Goal: Contribute content: Contribute content

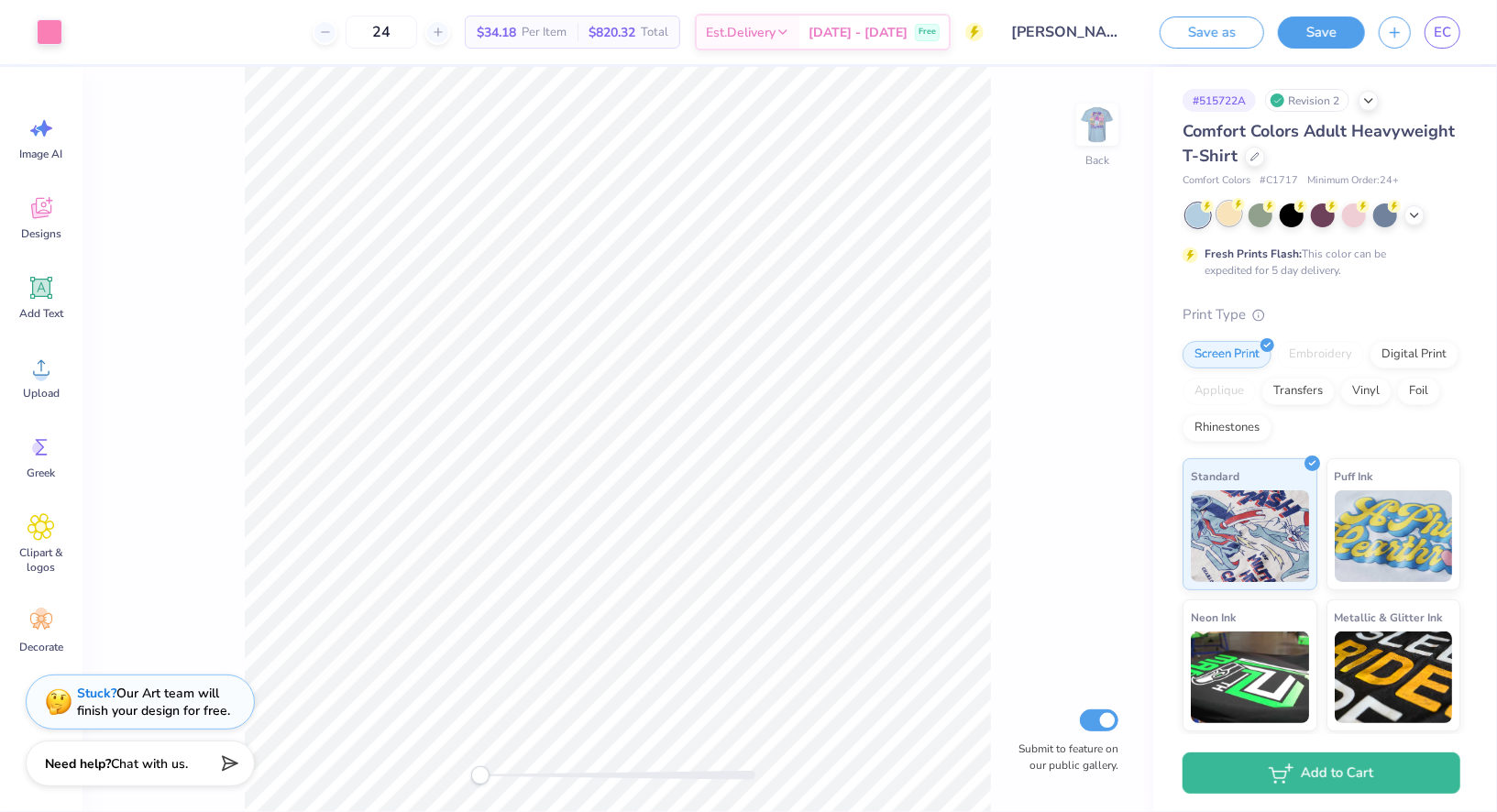
click at [1233, 217] on div at bounding box center [1230, 214] width 24 height 24
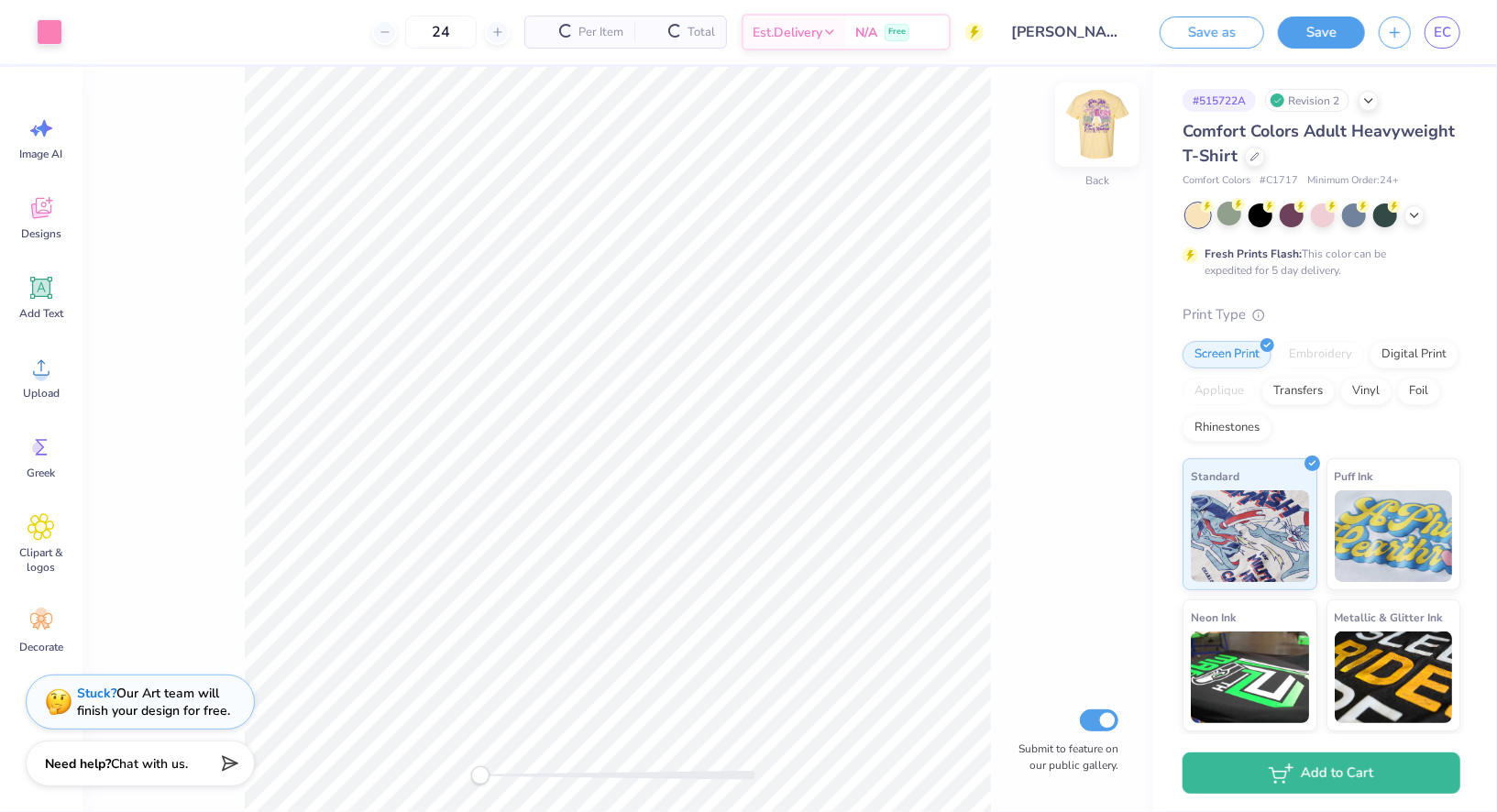
click at [1099, 127] on img at bounding box center [1097, 125] width 73 height 73
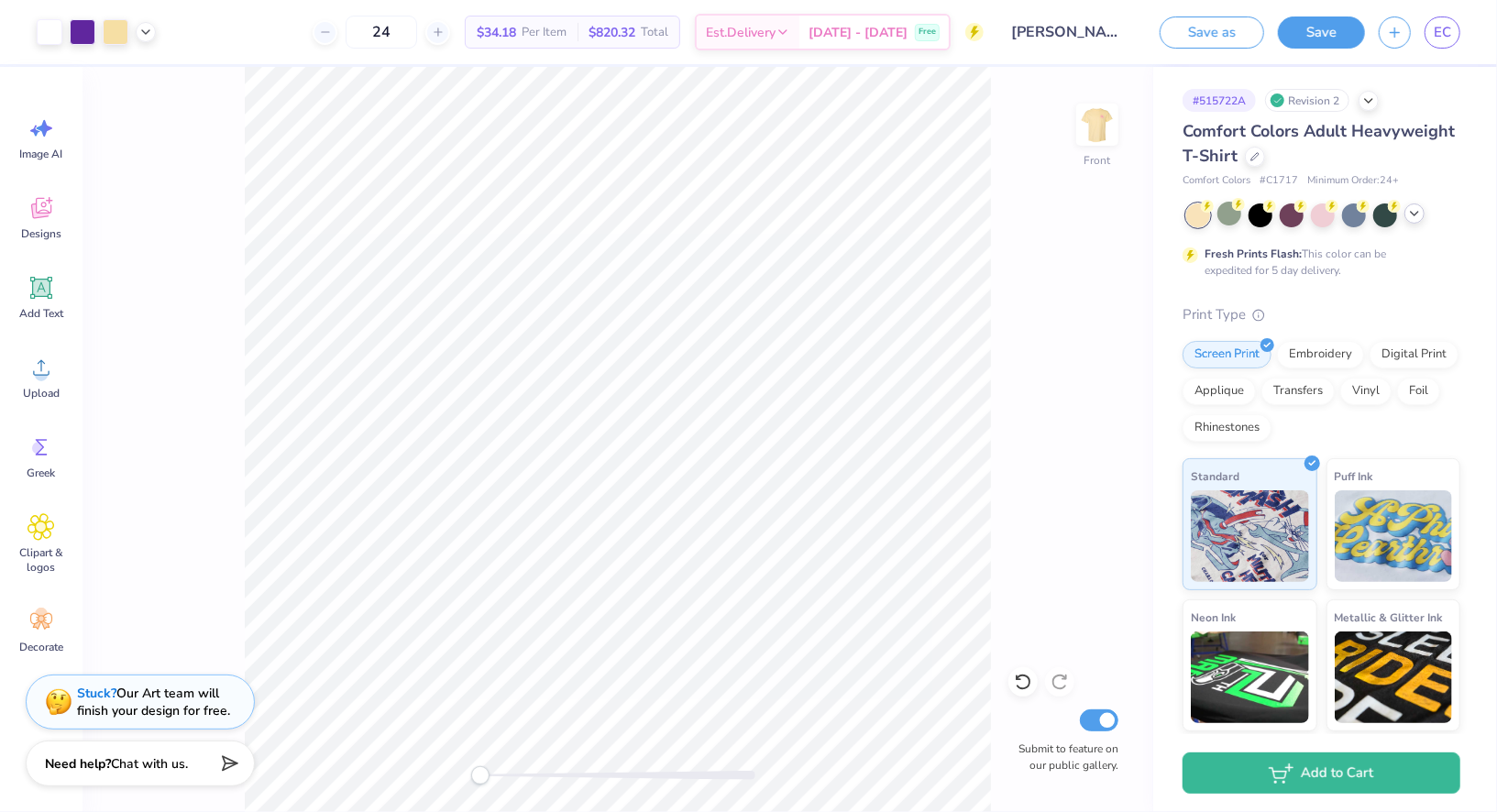
click at [1411, 221] on div at bounding box center [1415, 214] width 20 height 20
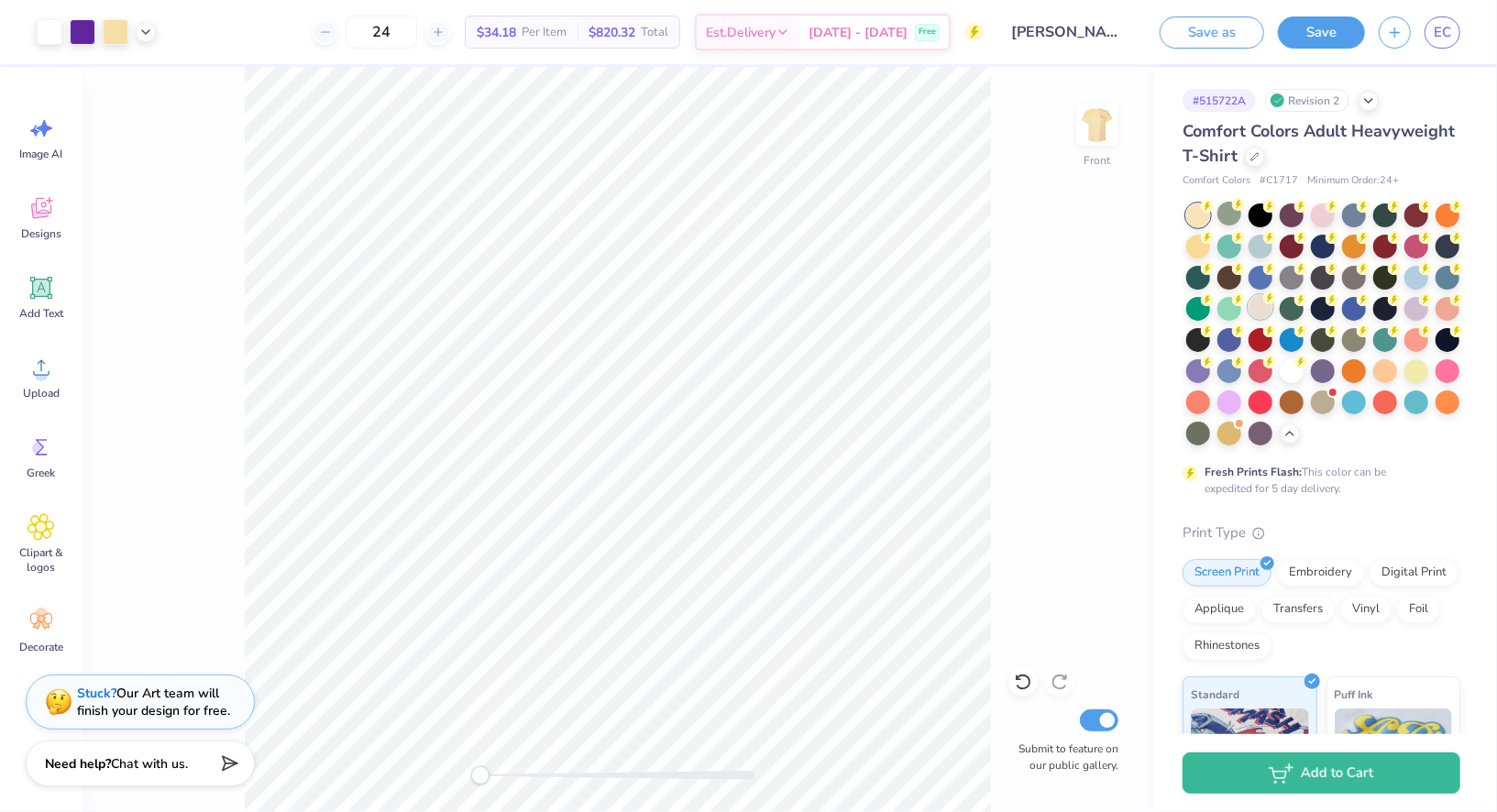
click at [1259, 313] on div at bounding box center [1261, 307] width 24 height 24
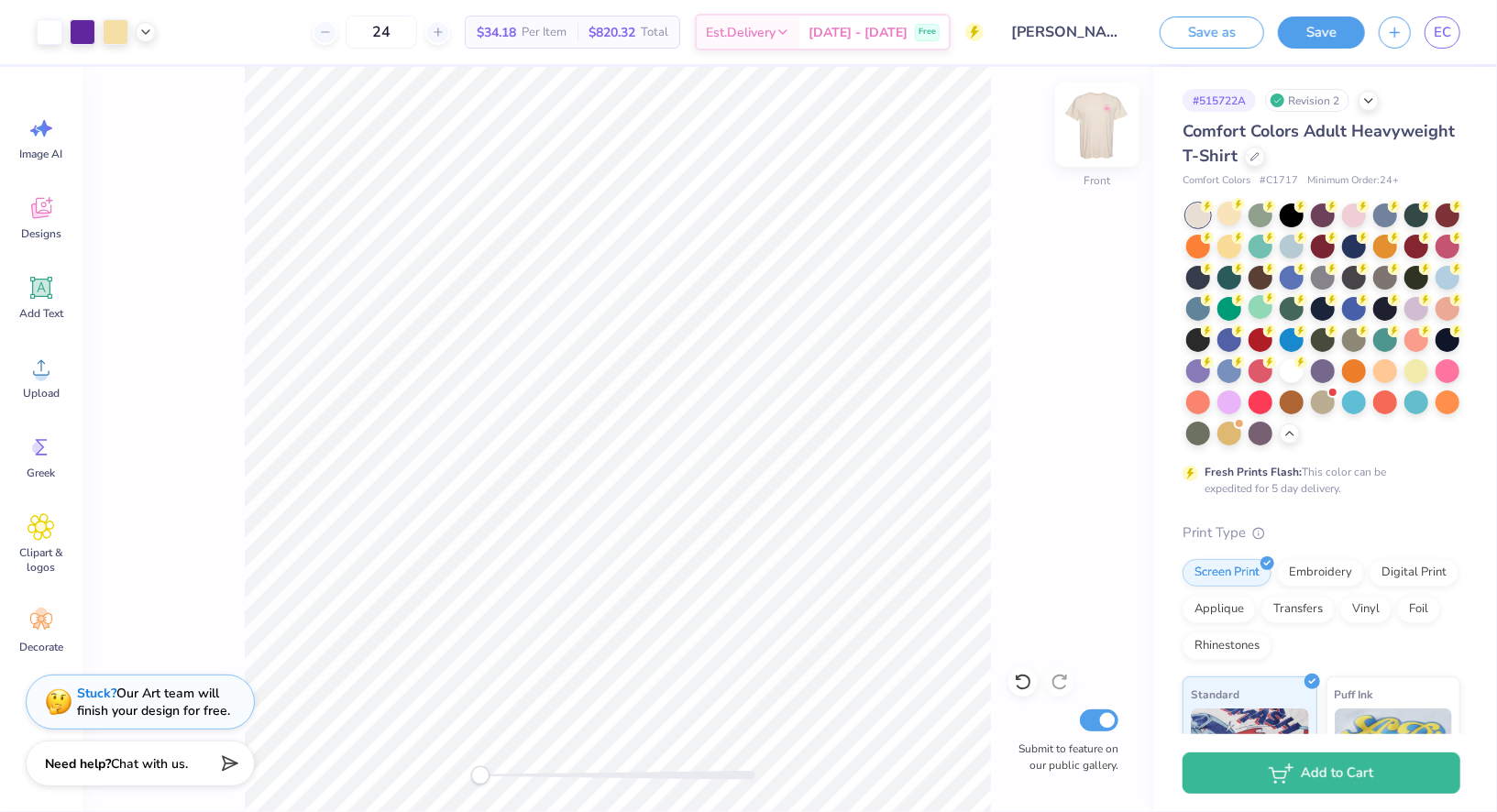
click at [1091, 132] on img at bounding box center [1097, 125] width 73 height 73
click at [1258, 156] on icon at bounding box center [1255, 154] width 9 height 9
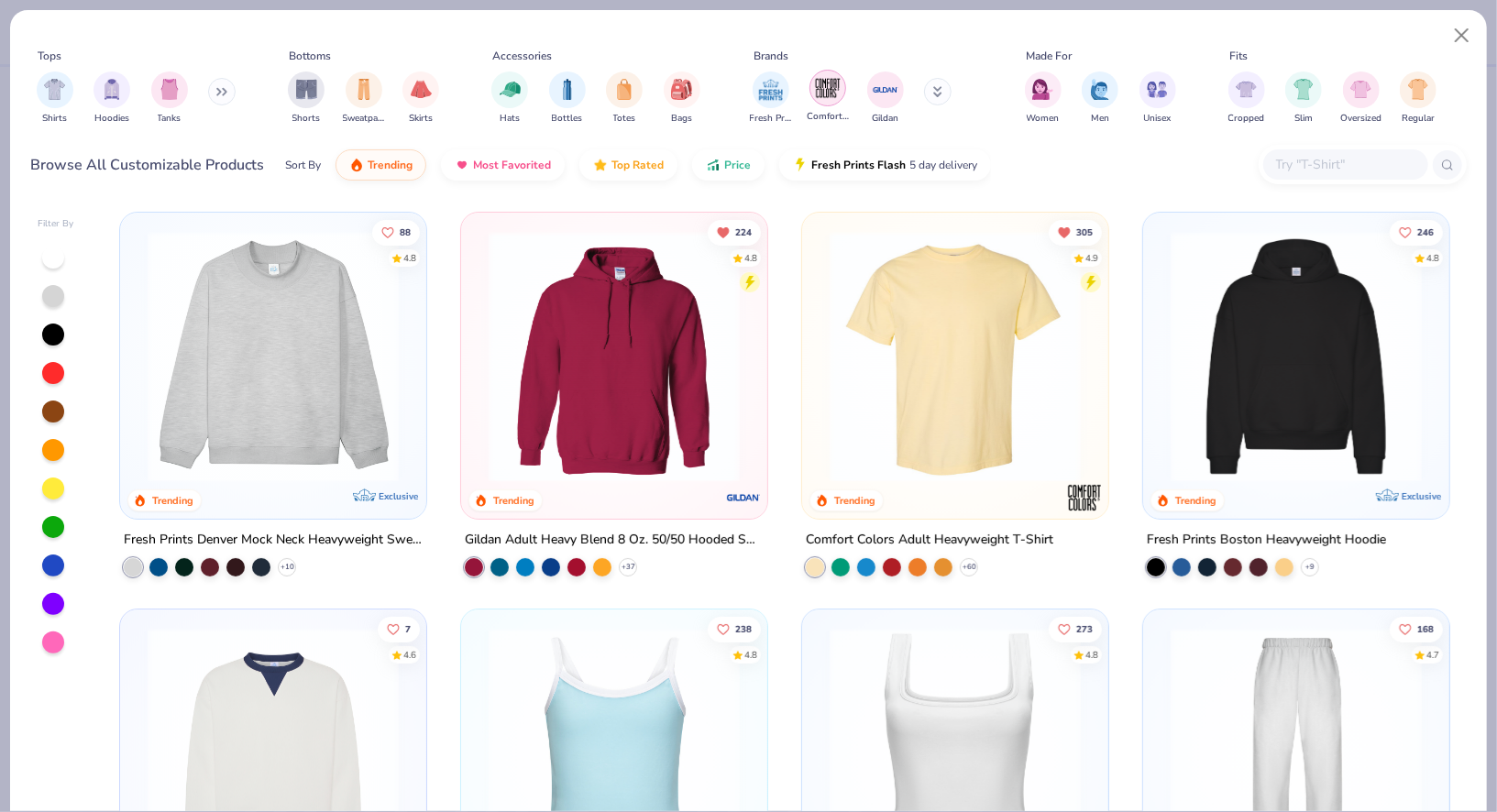
click at [812, 85] on div "filter for Comfort Colors" at bounding box center [827, 87] width 37 height 37
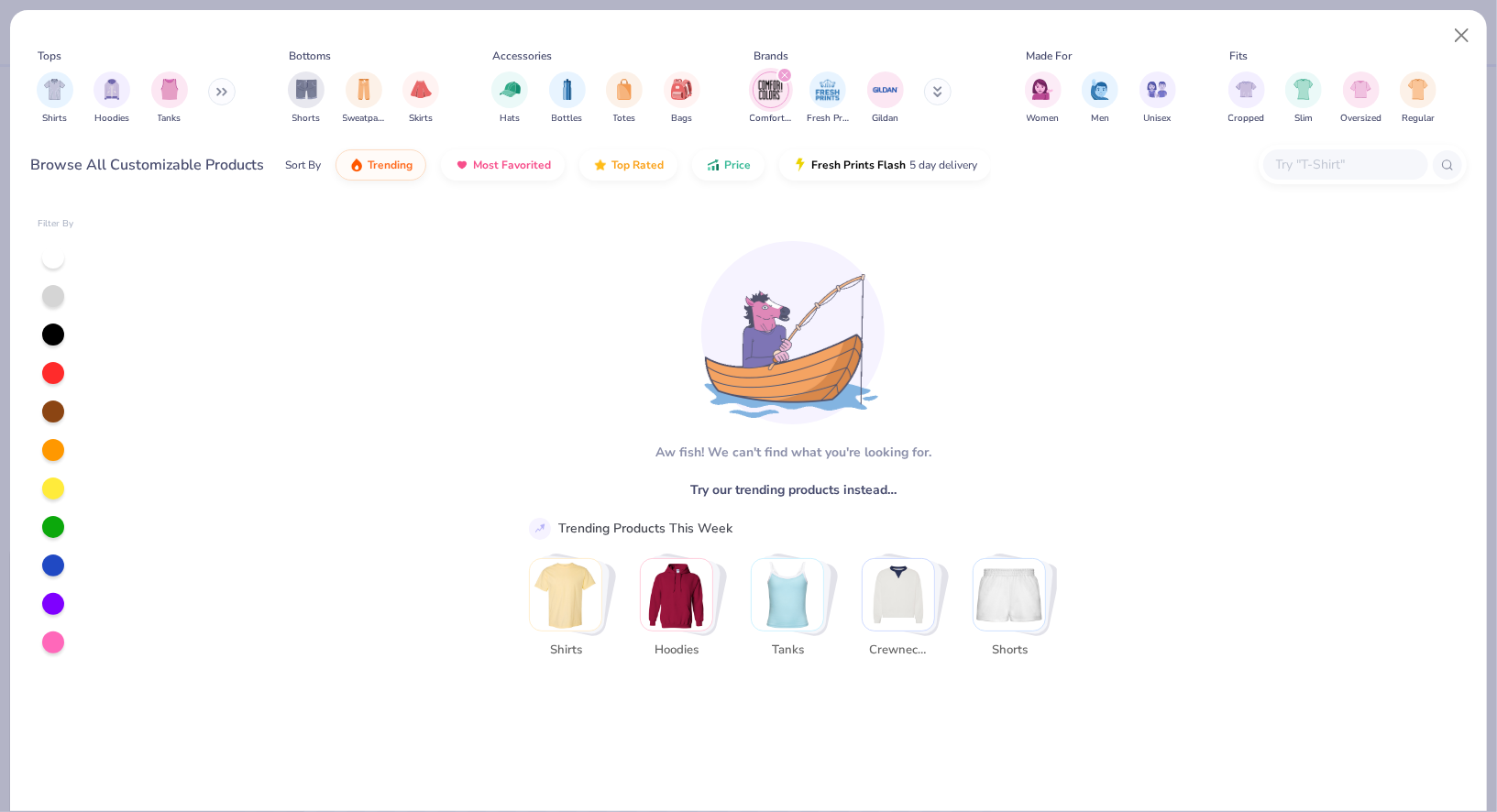
click at [569, 584] on img "Stack Card Button Shirts" at bounding box center [566, 594] width 71 height 71
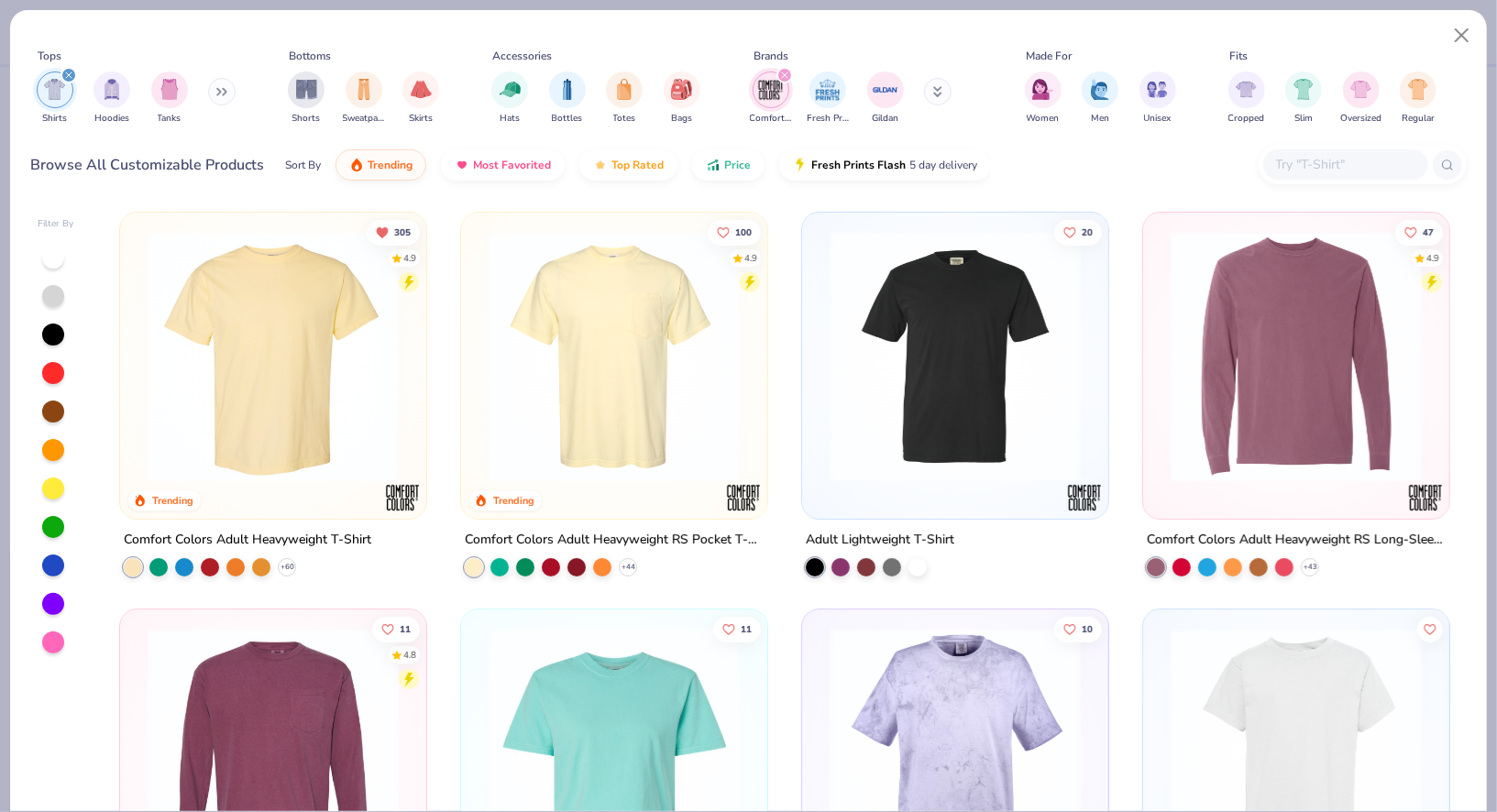
click at [631, 369] on img at bounding box center [614, 357] width 269 height 251
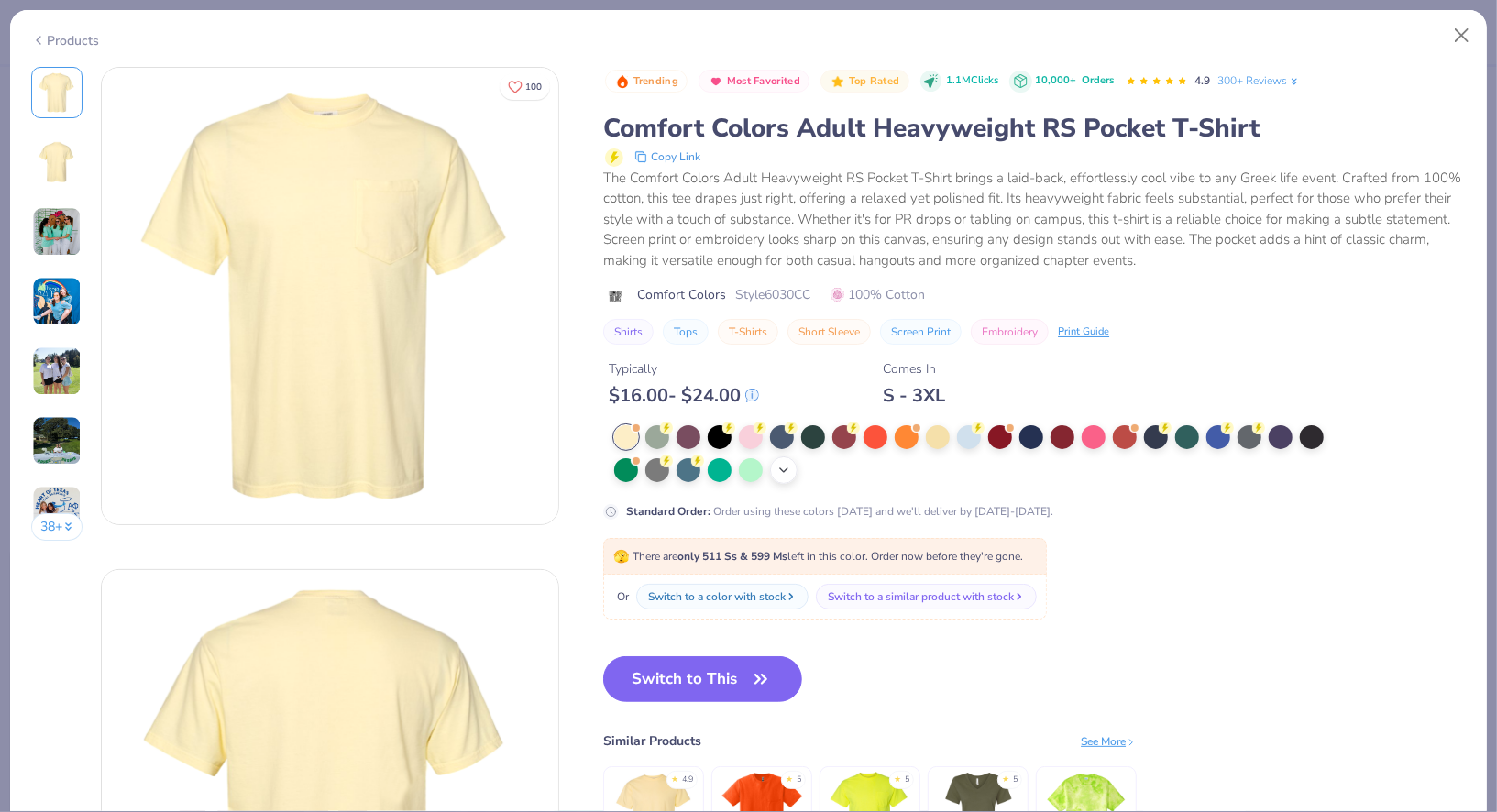
click at [771, 470] on div "+ 22" at bounding box center [784, 471] width 28 height 28
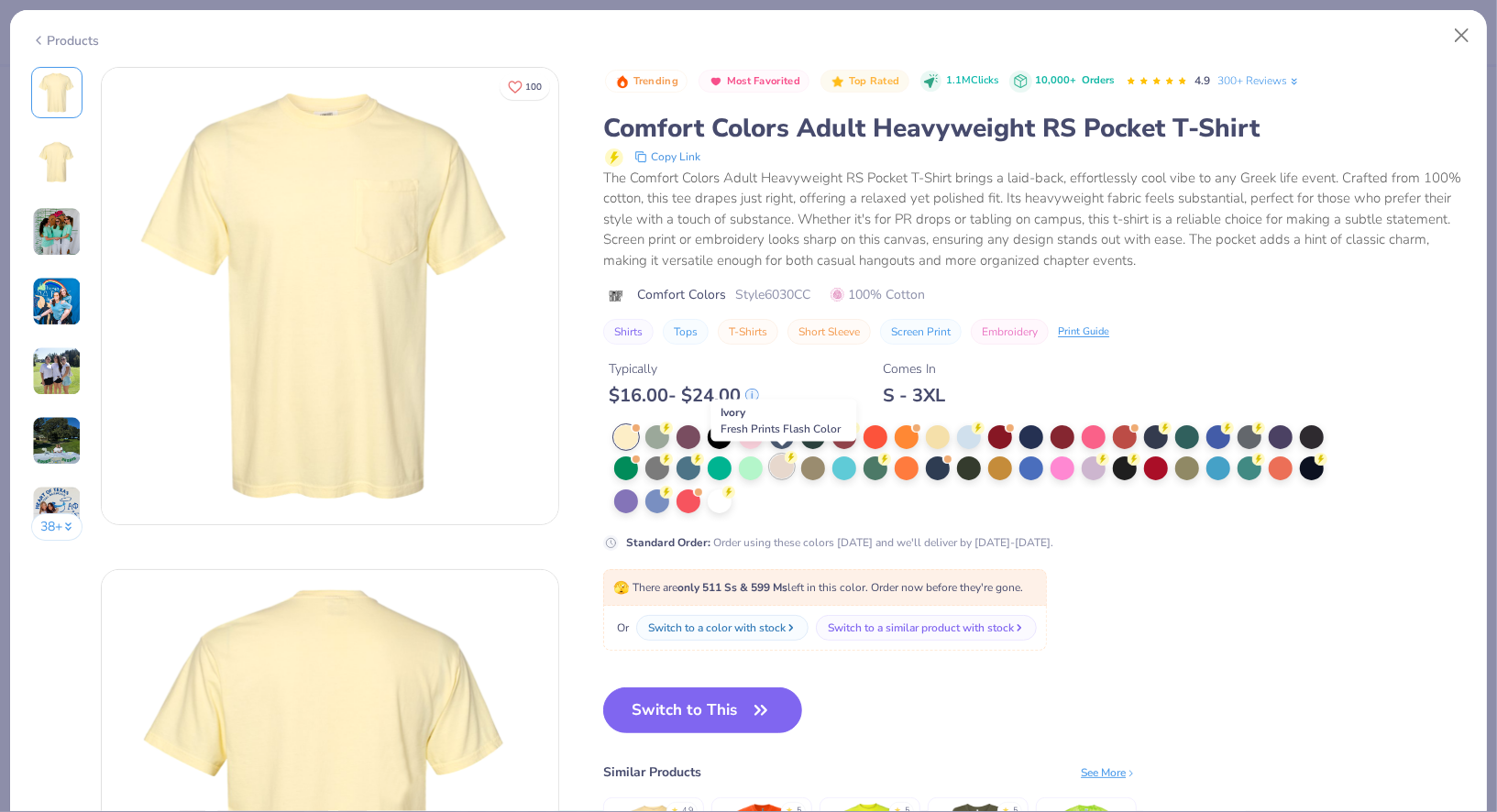
click at [782, 475] on div at bounding box center [782, 467] width 24 height 24
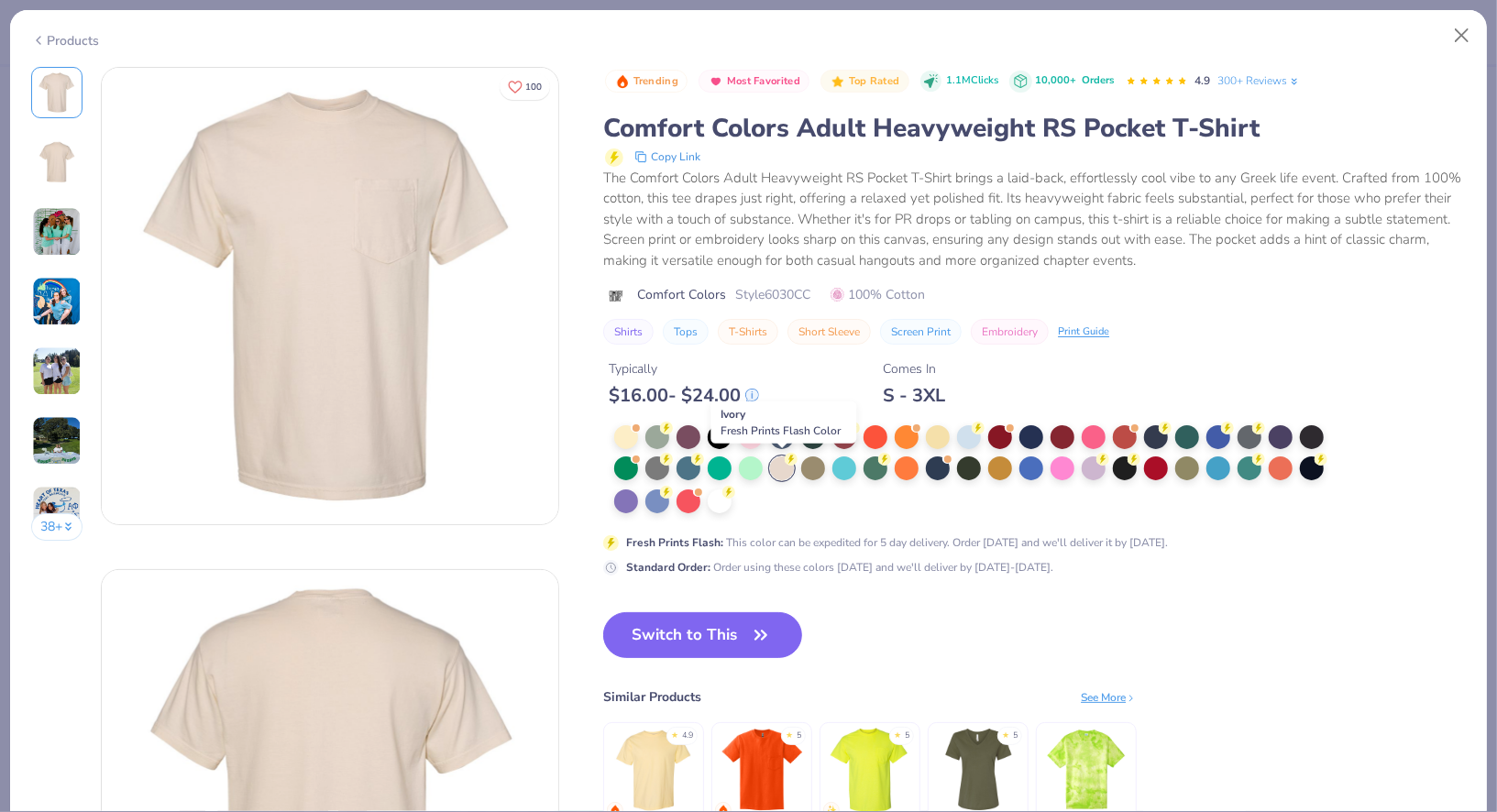
scroll to position [35, 0]
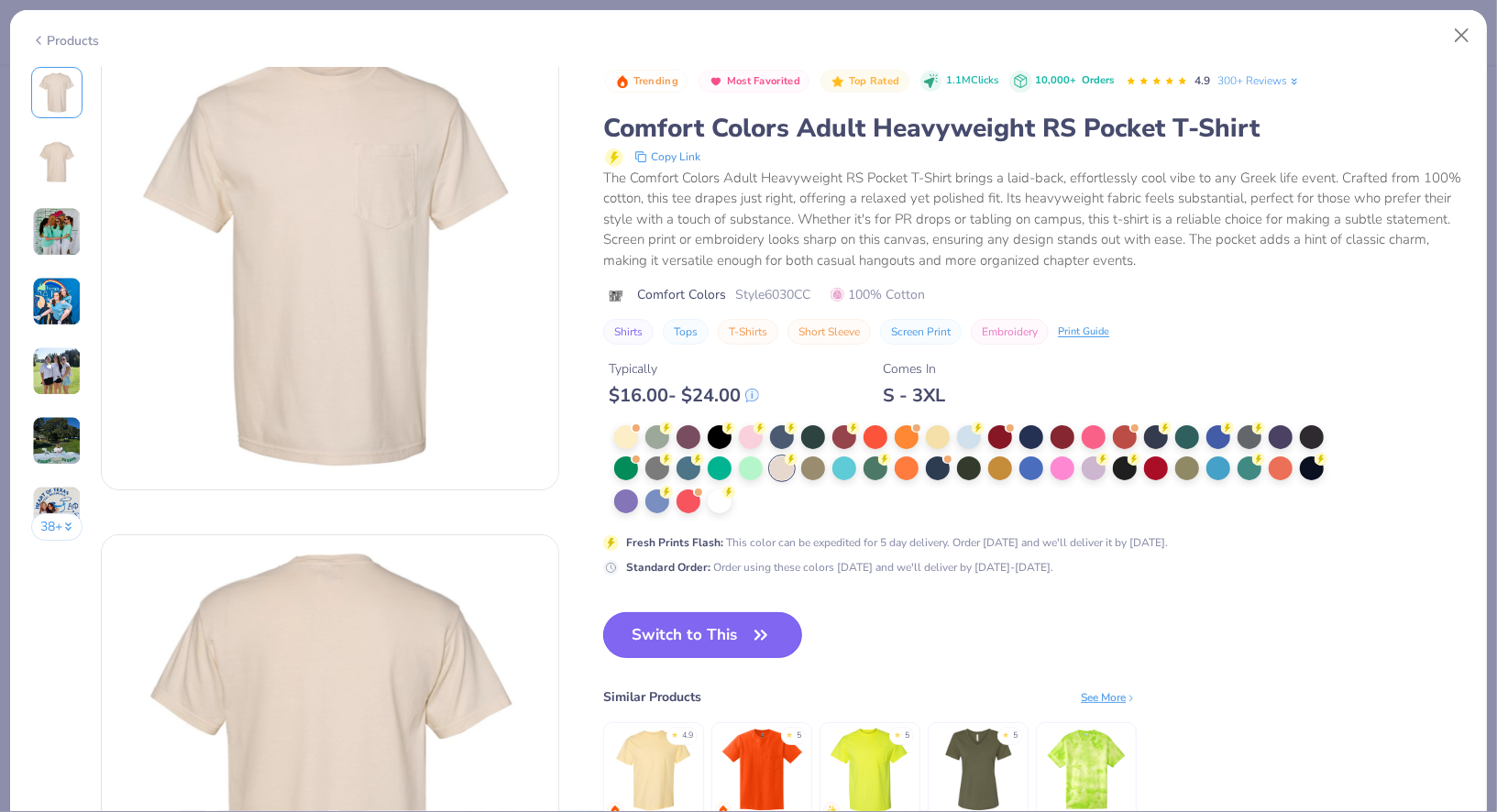
click at [738, 632] on button "Switch to This" at bounding box center [702, 635] width 199 height 45
click at [735, 629] on button "Switch to This" at bounding box center [702, 635] width 199 height 45
click at [728, 637] on button "Switch to This" at bounding box center [702, 635] width 199 height 45
click at [782, 469] on div at bounding box center [782, 469] width 24 height 24
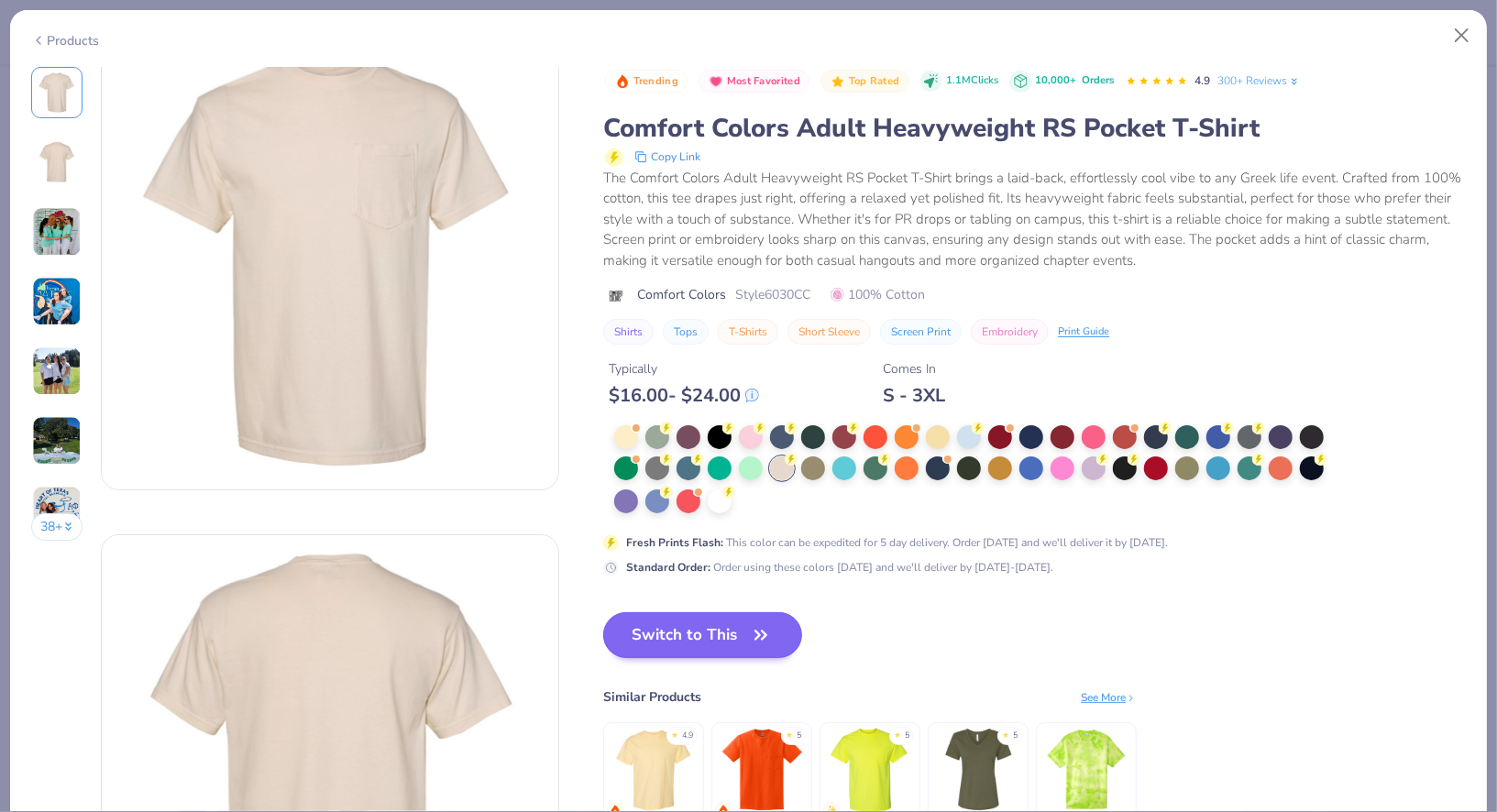
click at [711, 643] on button "Switch to This" at bounding box center [702, 635] width 199 height 45
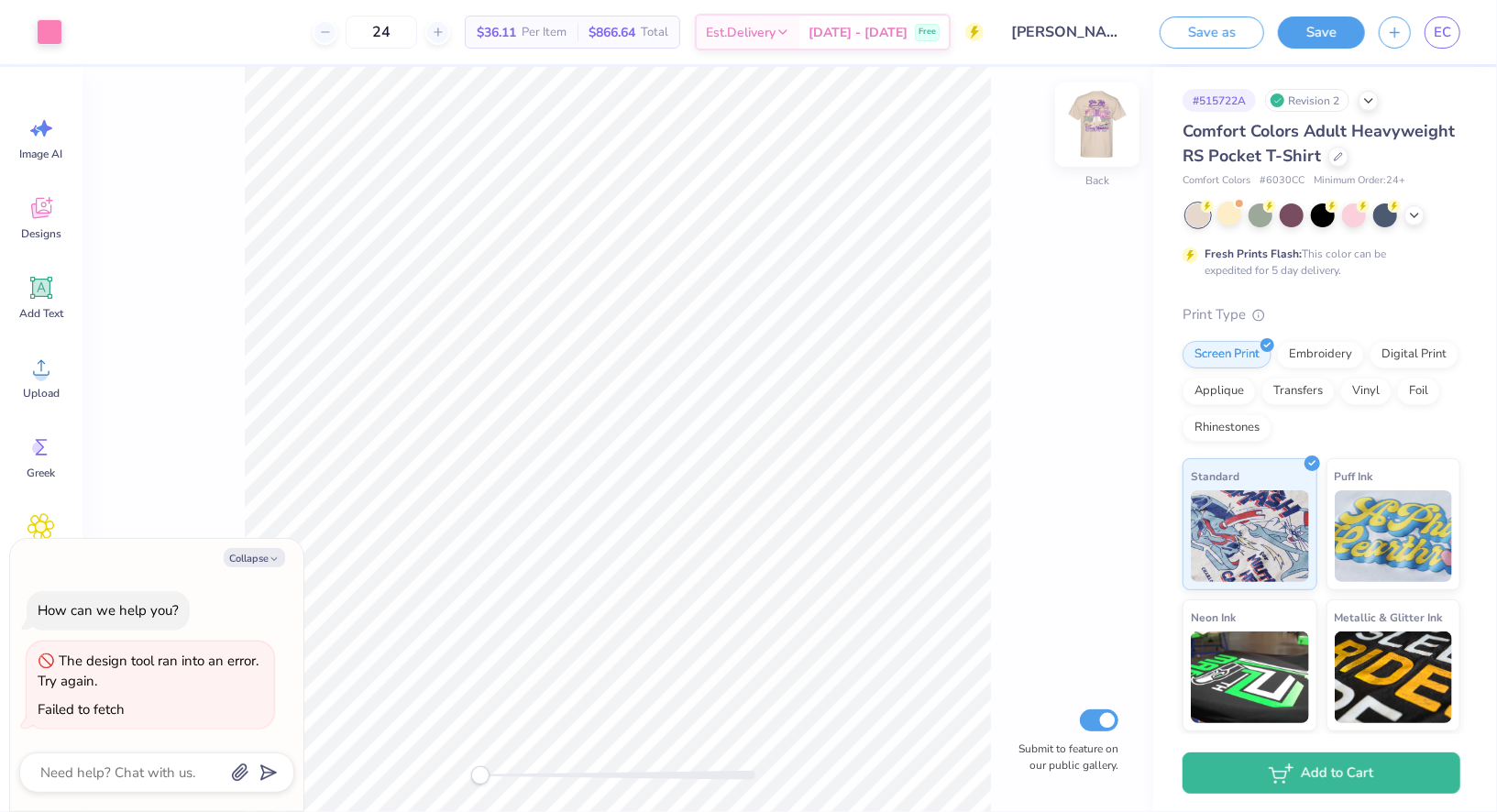
click at [1096, 122] on img at bounding box center [1097, 125] width 73 height 73
type textarea "x"
click at [418, 42] on input "24" at bounding box center [381, 32] width 71 height 33
type input "2"
type textarea "x"
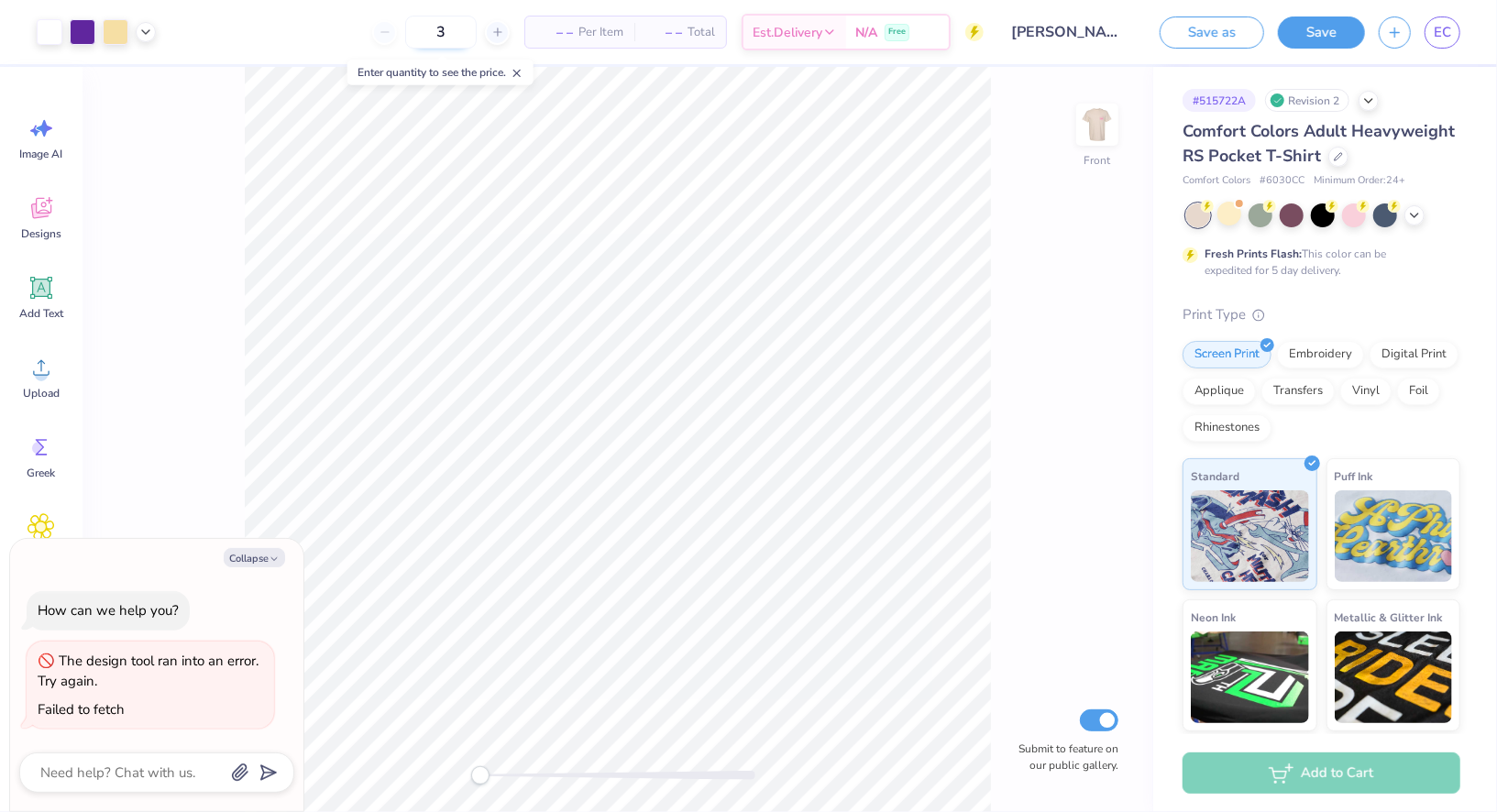
type input "36"
type textarea "x"
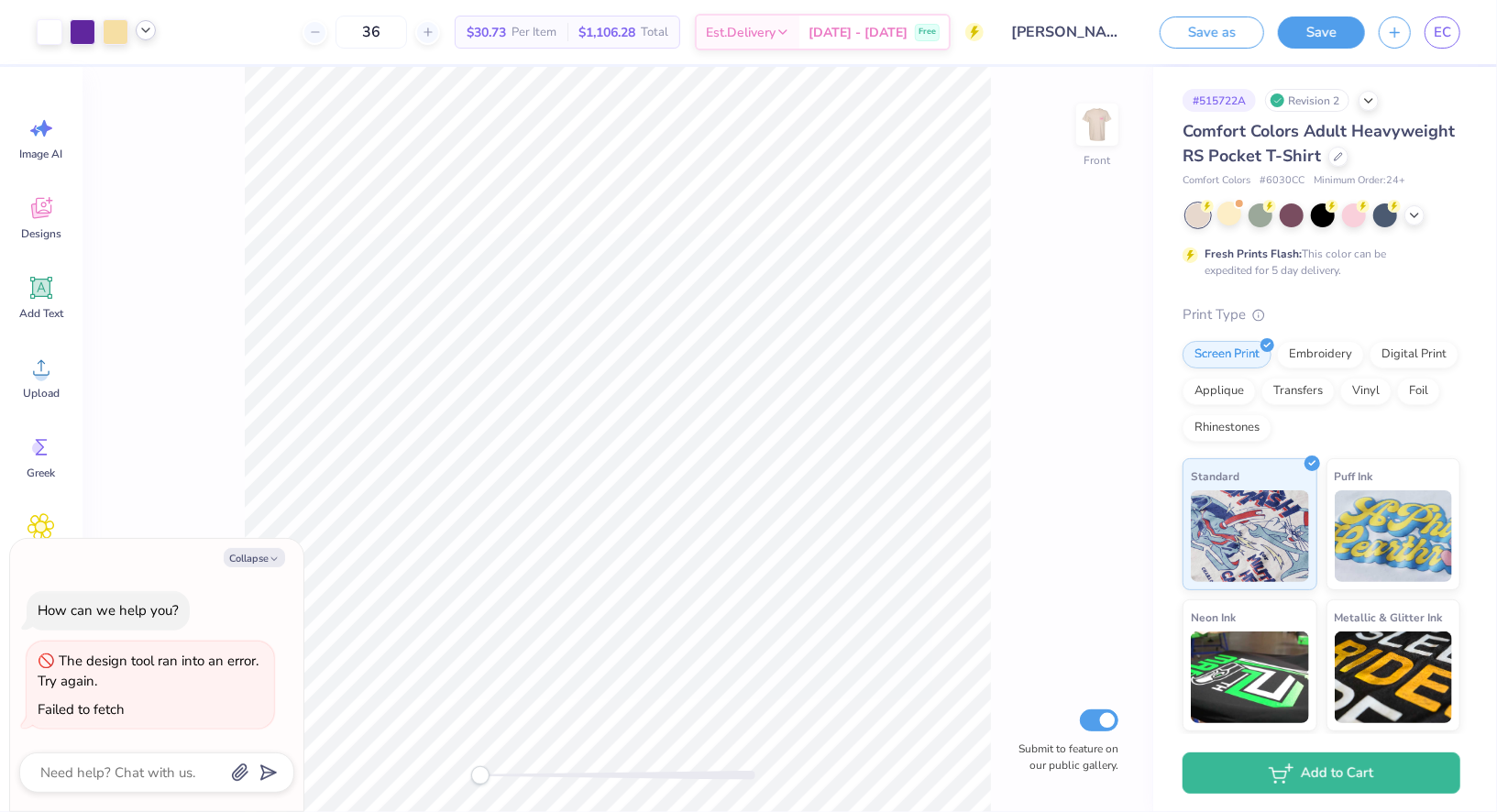
type input "36"
click at [145, 25] on icon at bounding box center [145, 30] width 15 height 15
click at [1231, 219] on div at bounding box center [1230, 214] width 24 height 24
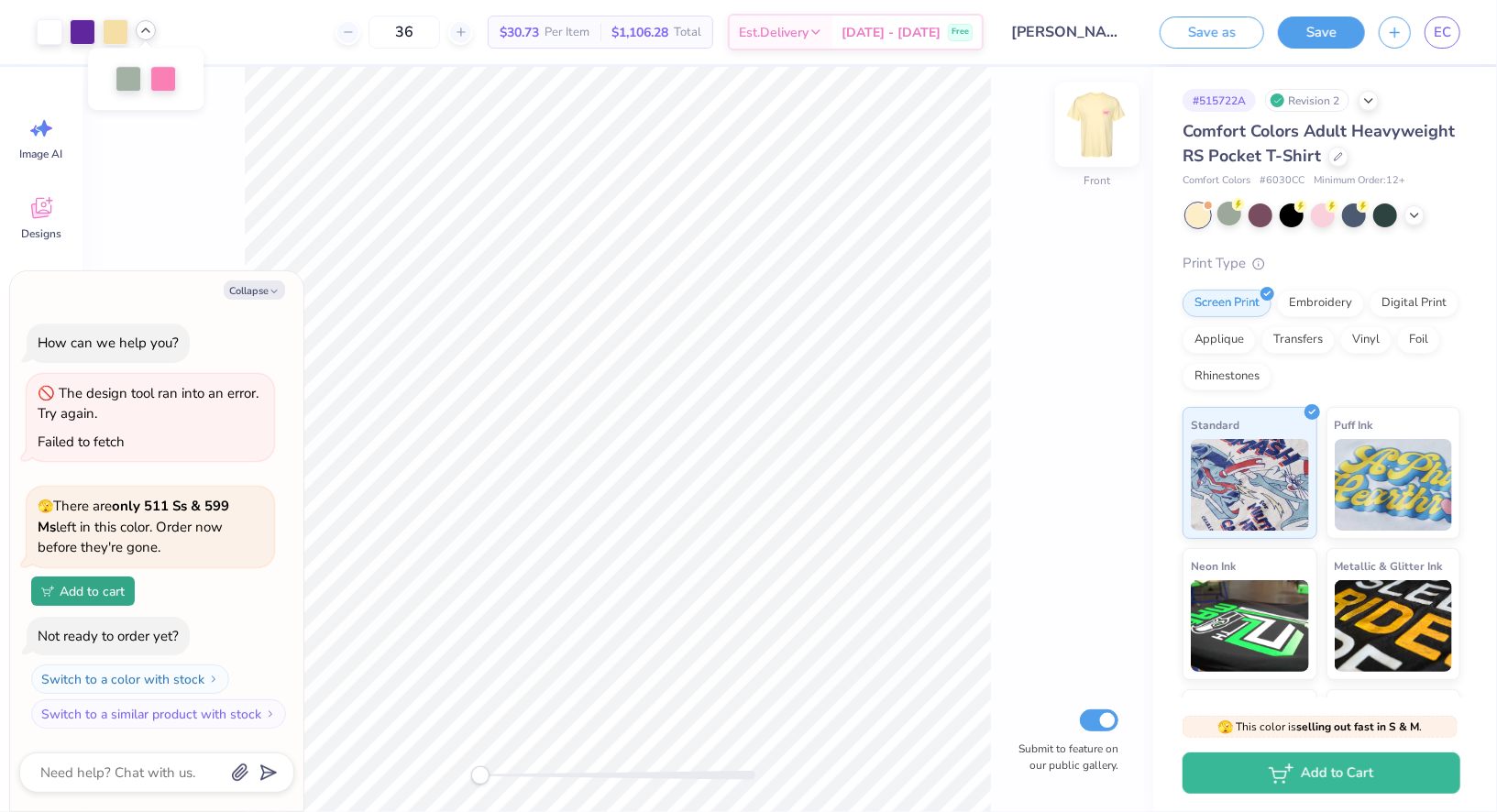
click at [1105, 117] on img at bounding box center [1097, 125] width 73 height 73
click at [1419, 212] on icon at bounding box center [1415, 214] width 15 height 15
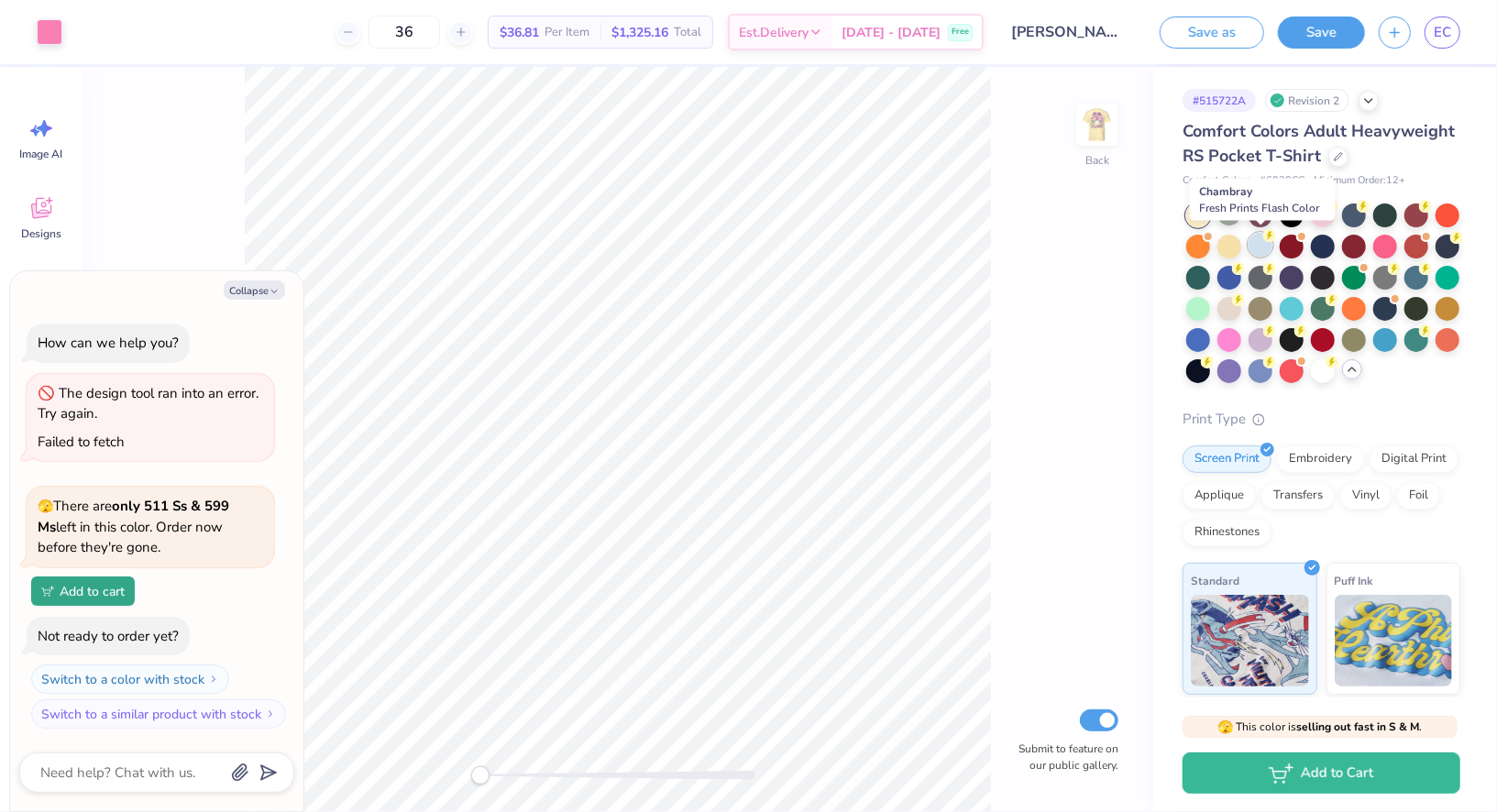
click at [1262, 242] on div at bounding box center [1261, 244] width 24 height 24
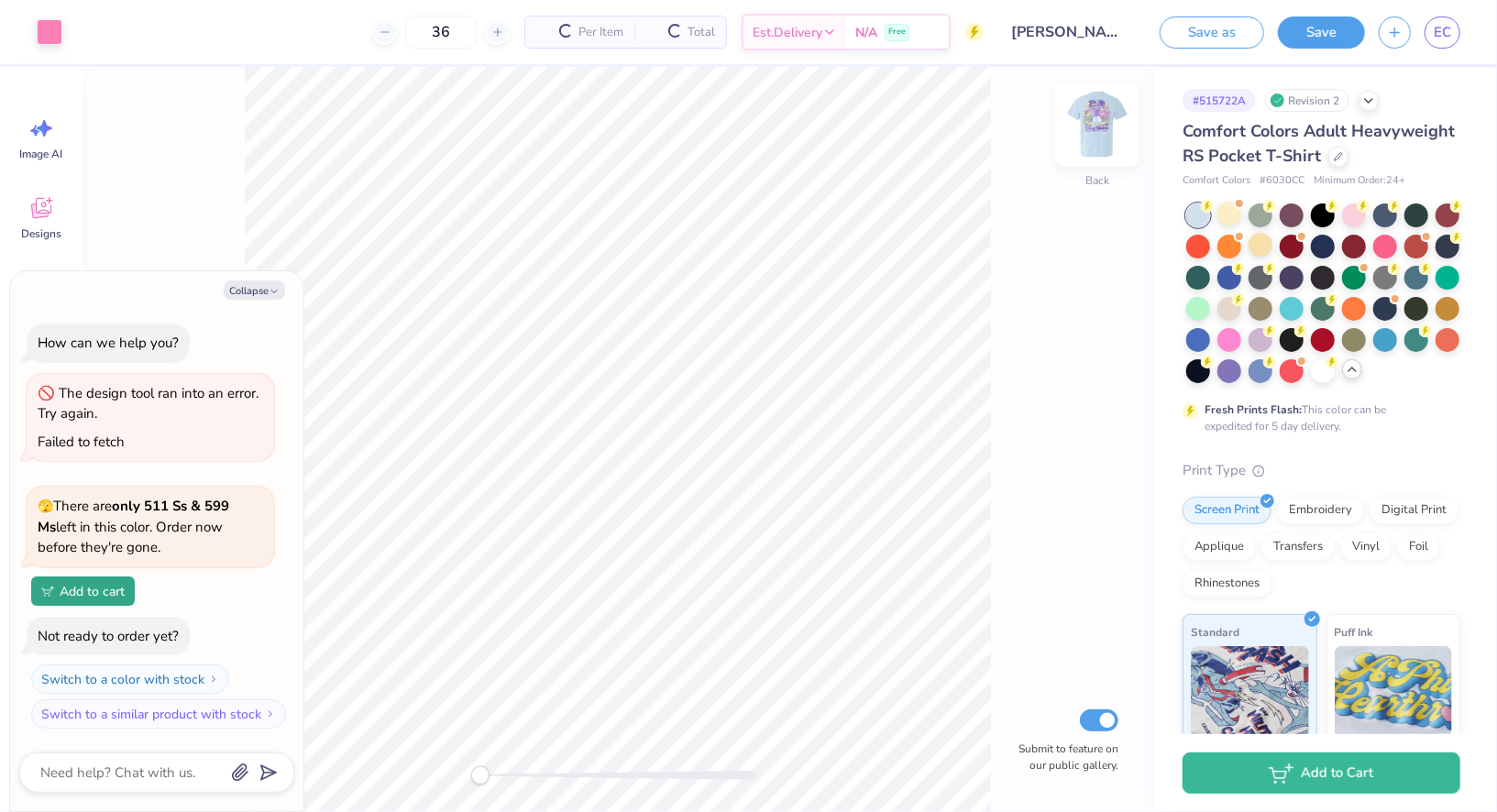
click at [1104, 119] on img at bounding box center [1097, 125] width 73 height 73
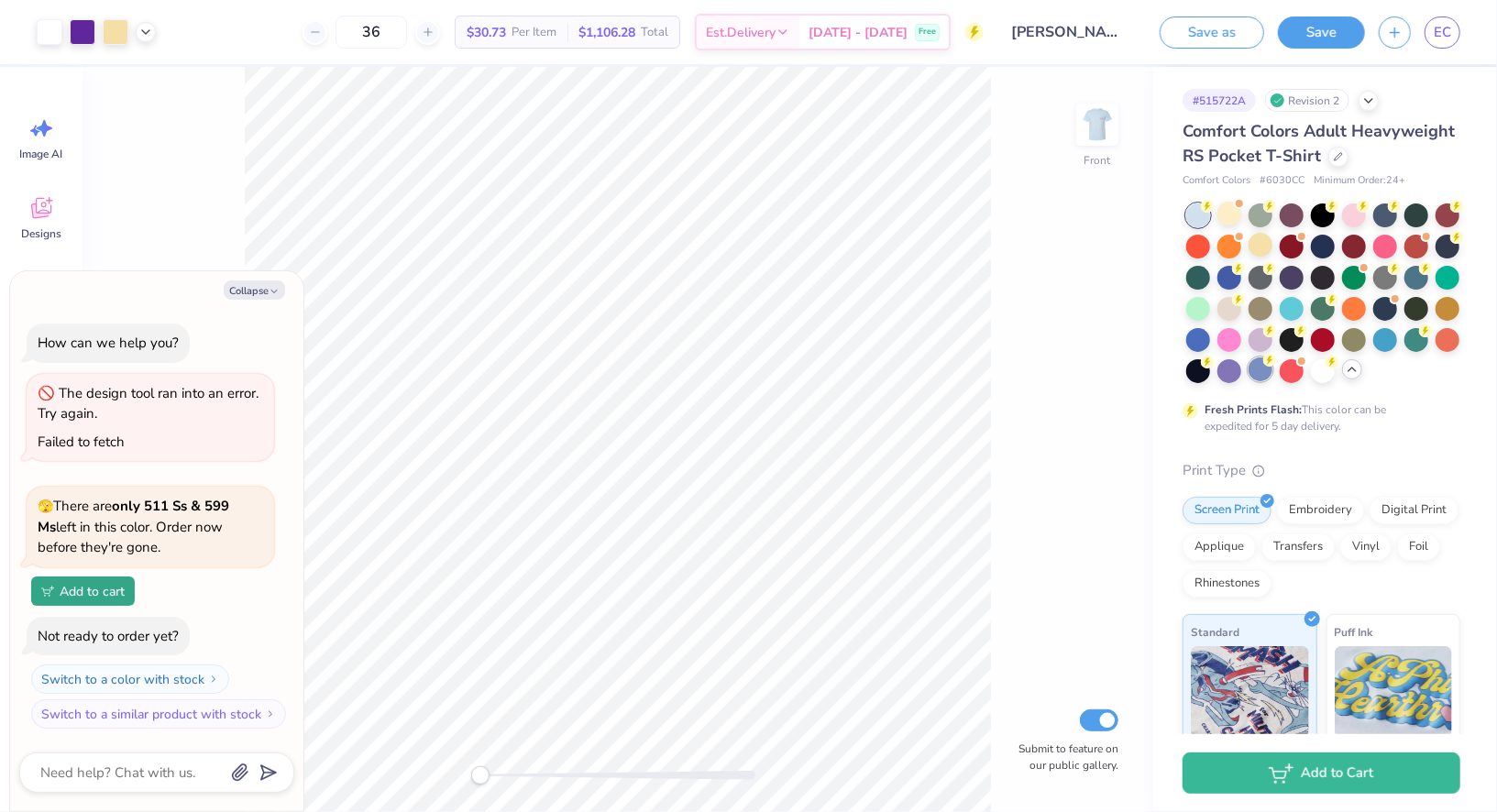
click at [1262, 370] on div at bounding box center [1261, 369] width 24 height 24
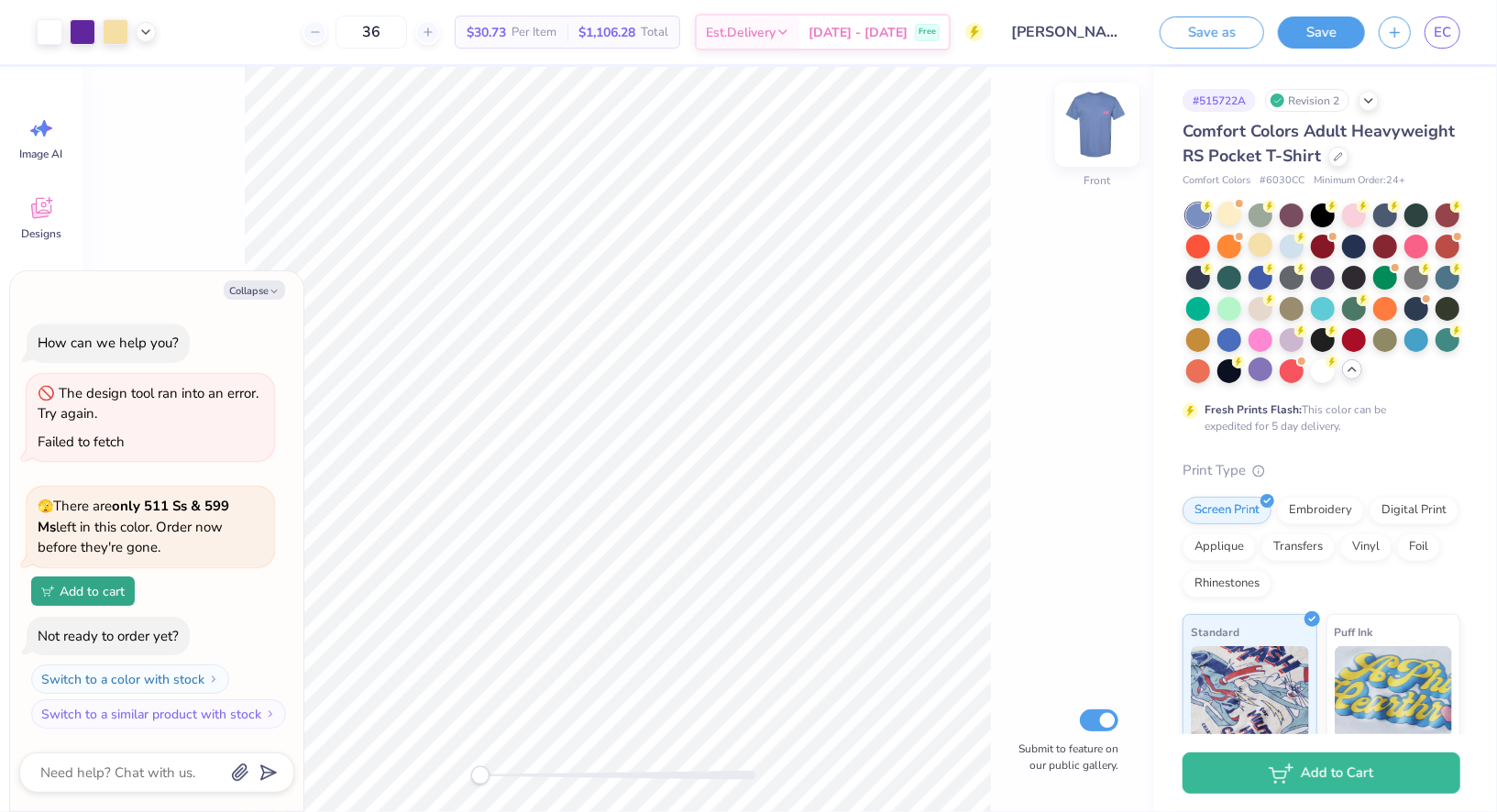
click at [1115, 144] on img at bounding box center [1097, 125] width 73 height 73
click at [56, 25] on div at bounding box center [49, 31] width 26 height 26
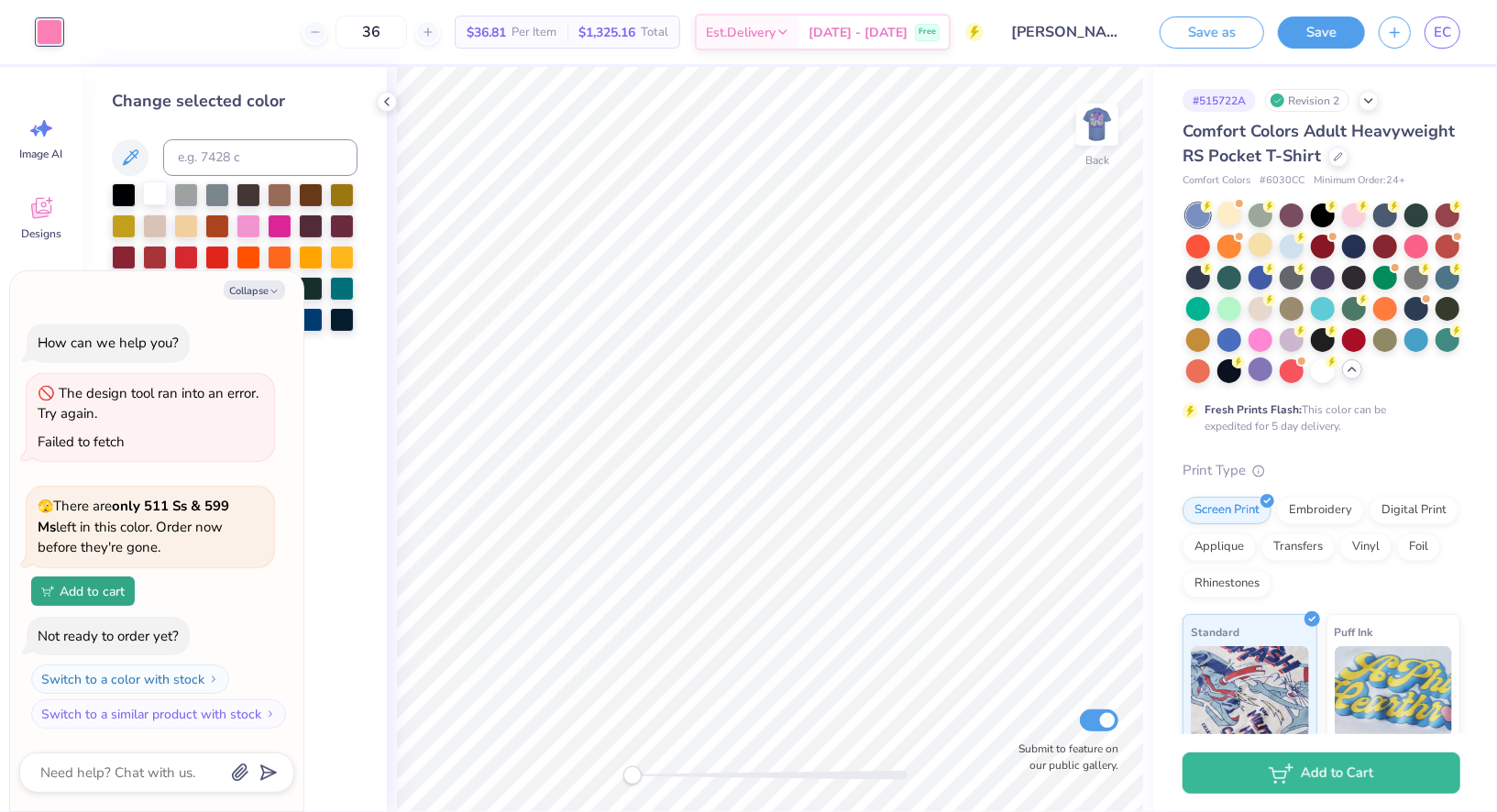
click at [156, 195] on div at bounding box center [155, 193] width 24 height 24
click at [1089, 131] on img at bounding box center [1097, 125] width 73 height 73
click at [82, 36] on div at bounding box center [82, 31] width 26 height 26
click at [150, 35] on icon at bounding box center [145, 30] width 15 height 15
click at [155, 199] on div at bounding box center [155, 193] width 24 height 24
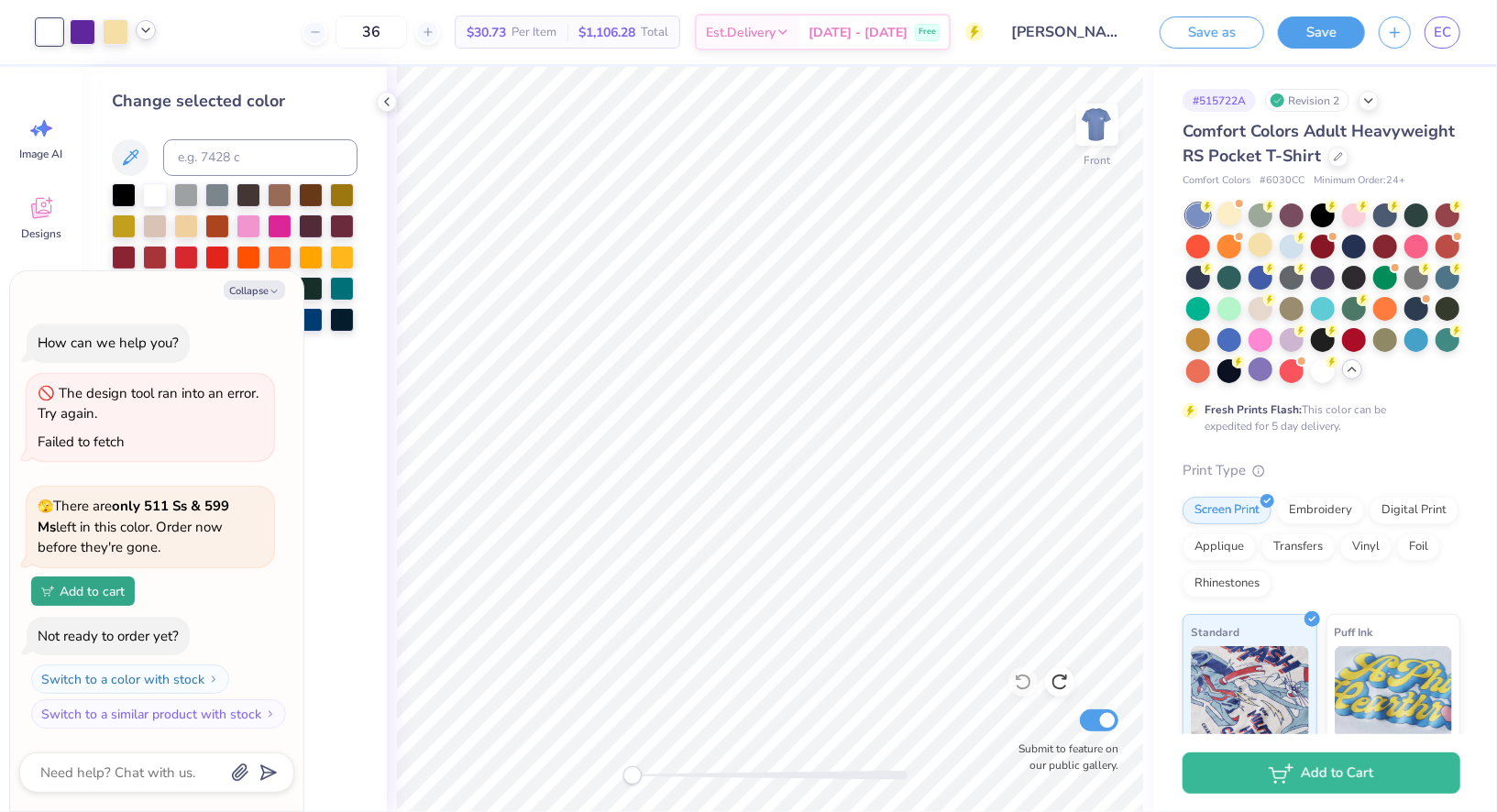
click at [139, 35] on icon at bounding box center [145, 30] width 15 height 15
click at [77, 27] on div at bounding box center [82, 31] width 26 height 26
click at [150, 194] on div at bounding box center [155, 193] width 24 height 24
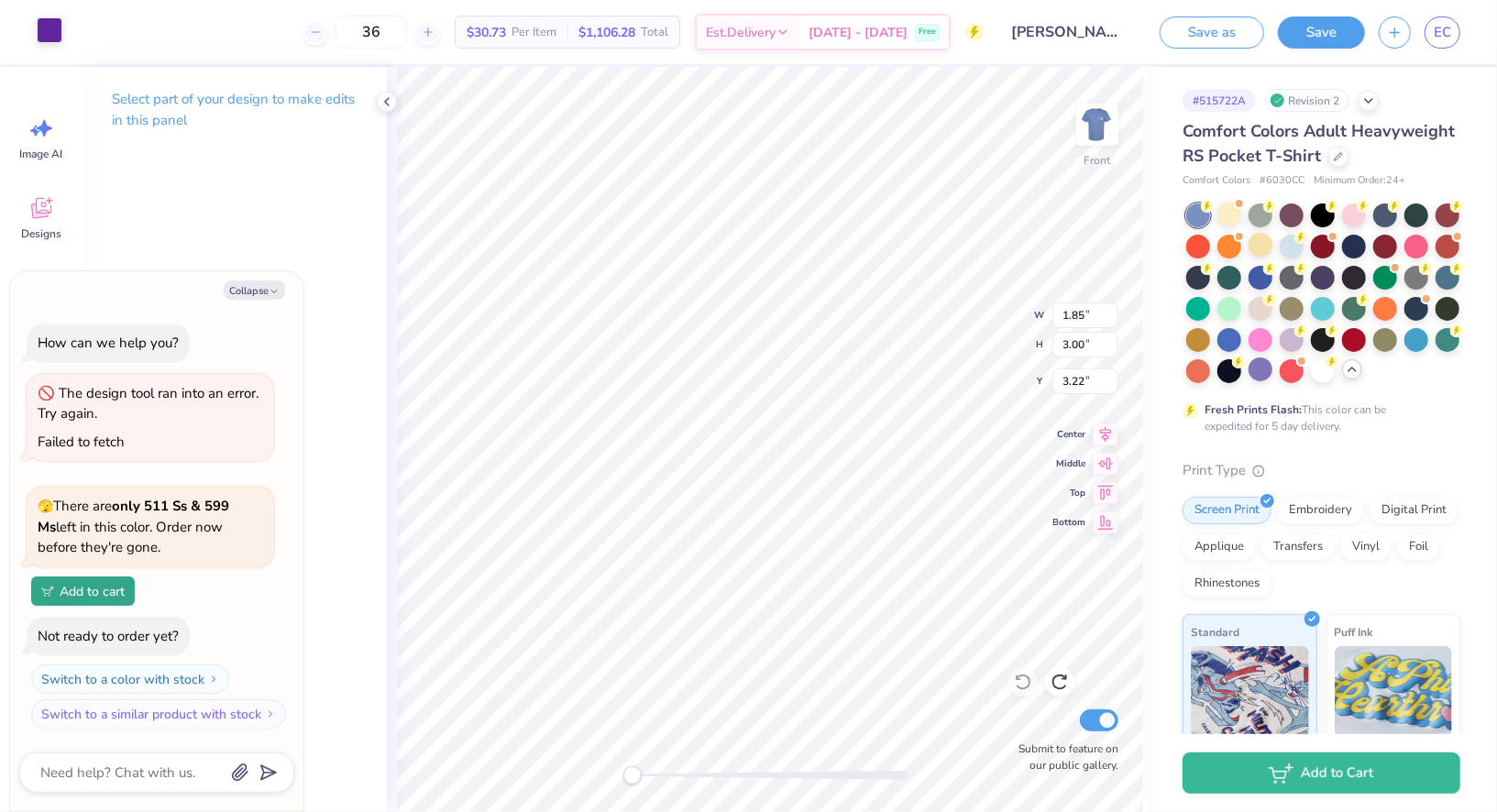
click at [37, 25] on div at bounding box center [49, 31] width 26 height 26
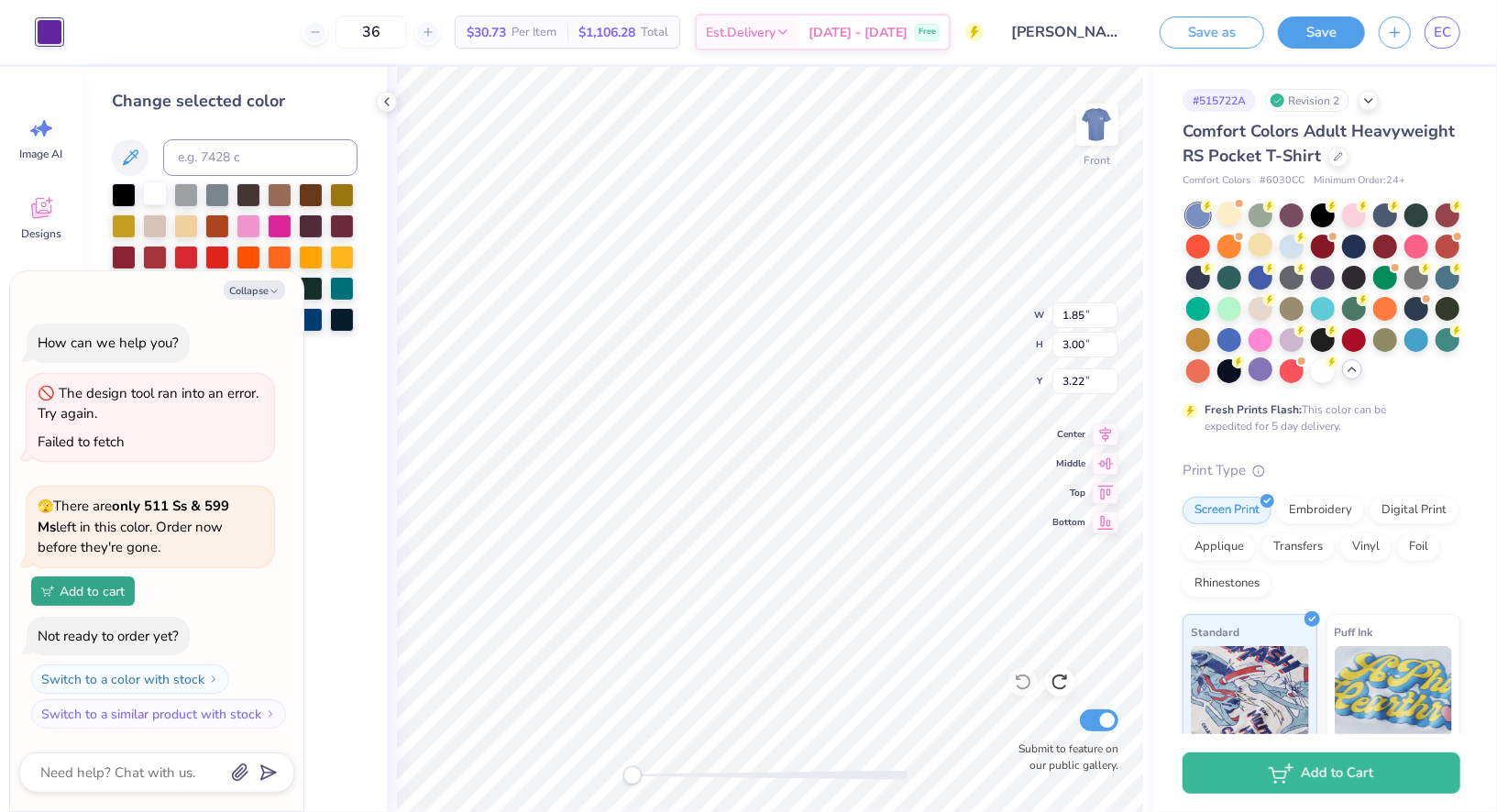
click at [154, 202] on div at bounding box center [155, 193] width 24 height 24
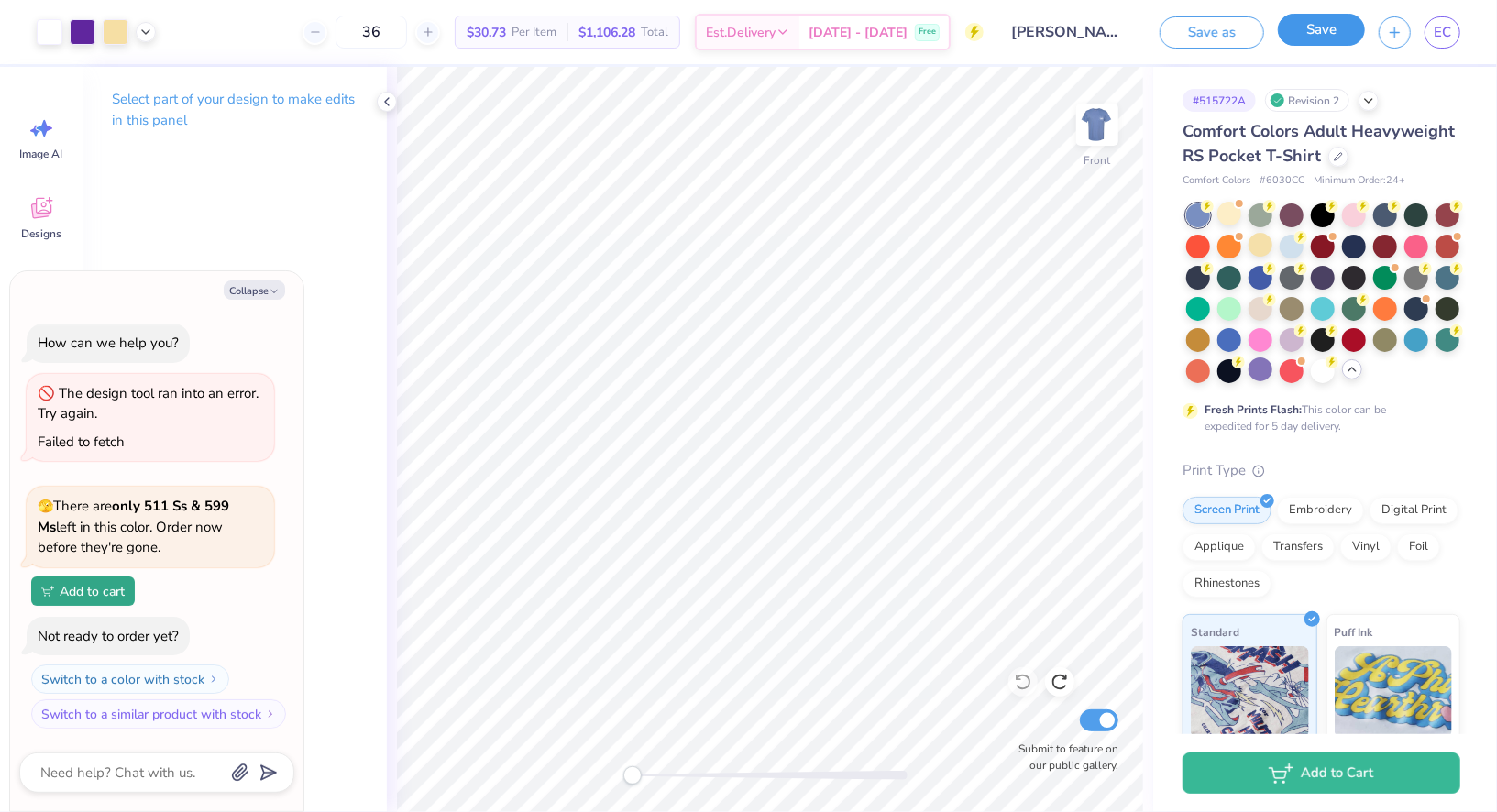
click at [1326, 30] on button "Save" at bounding box center [1322, 30] width 87 height 32
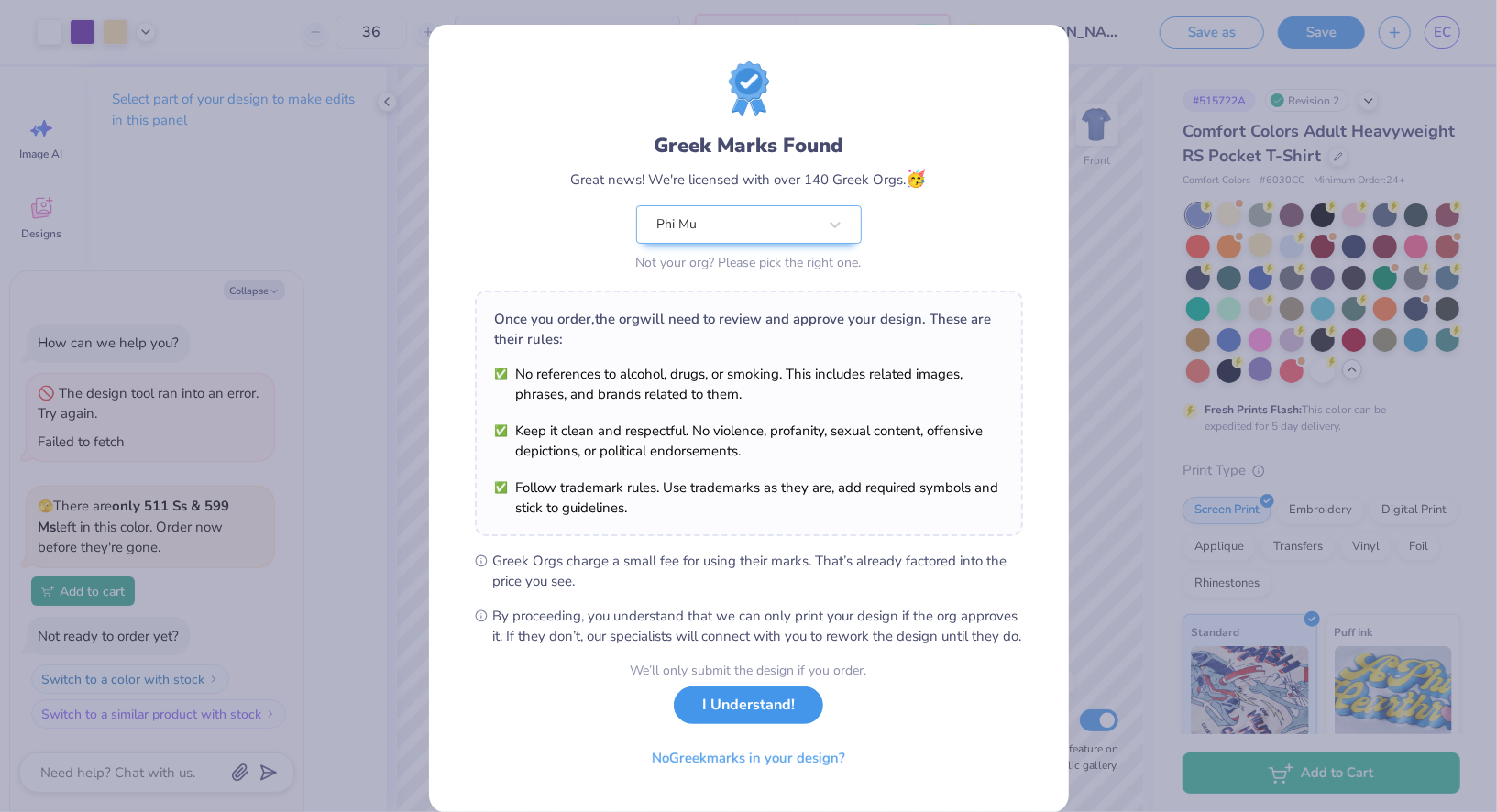
click at [681, 721] on button "I Understand!" at bounding box center [748, 705] width 149 height 38
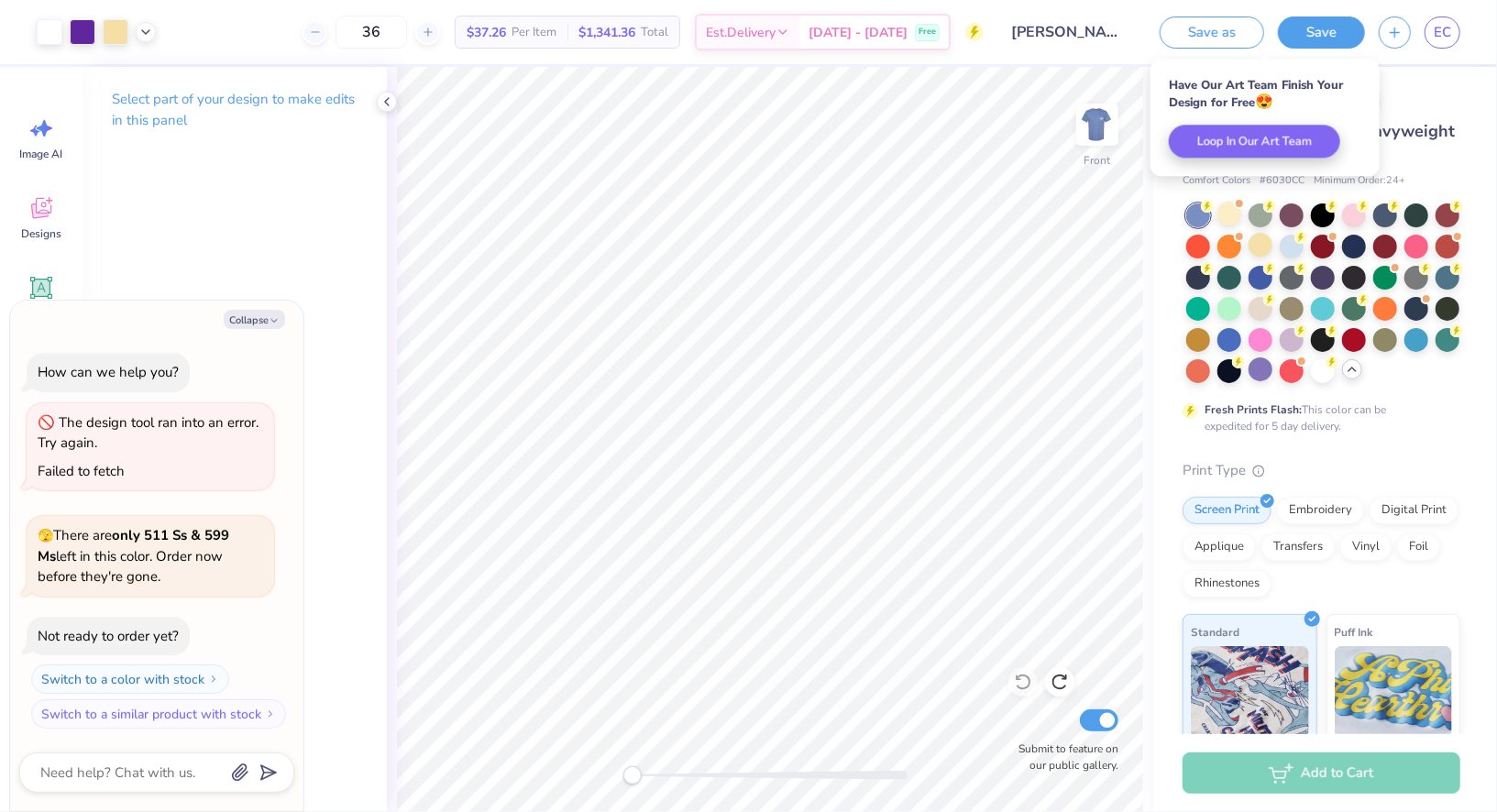
click at [248, 307] on div "Collapse How can we help you? The design tool ran into an error. Try again. Fai…" at bounding box center [156, 556] width 294 height 510
click at [249, 322] on button "Collapse" at bounding box center [254, 318] width 61 height 19
type textarea "x"
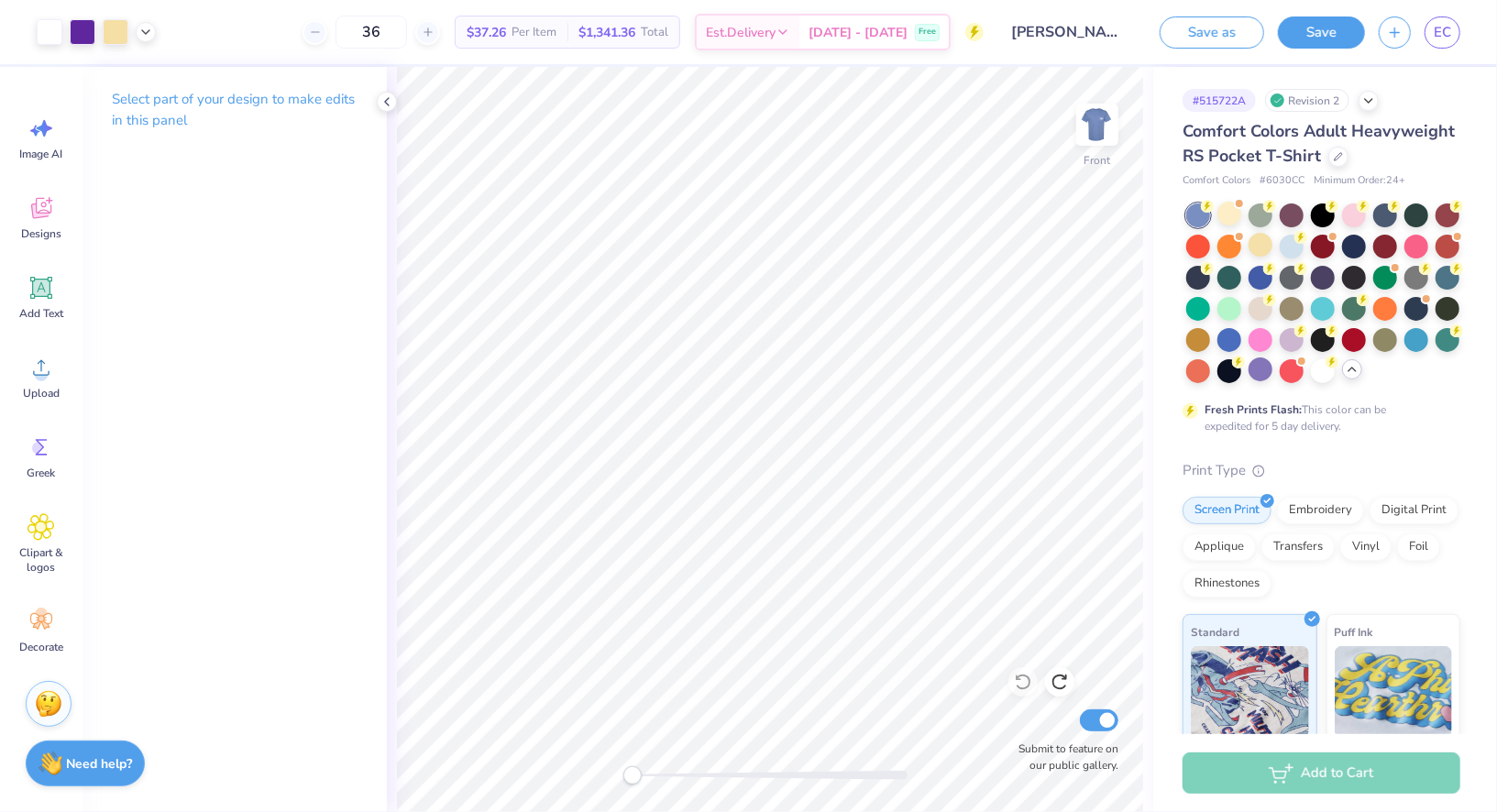
click at [52, 712] on img at bounding box center [48, 704] width 28 height 28
click at [53, 705] on img at bounding box center [48, 704] width 28 height 28
click at [56, 704] on img at bounding box center [48, 704] width 28 height 28
click at [1443, 33] on span "EC" at bounding box center [1443, 32] width 18 height 21
